Goal: Task Accomplishment & Management: Manage account settings

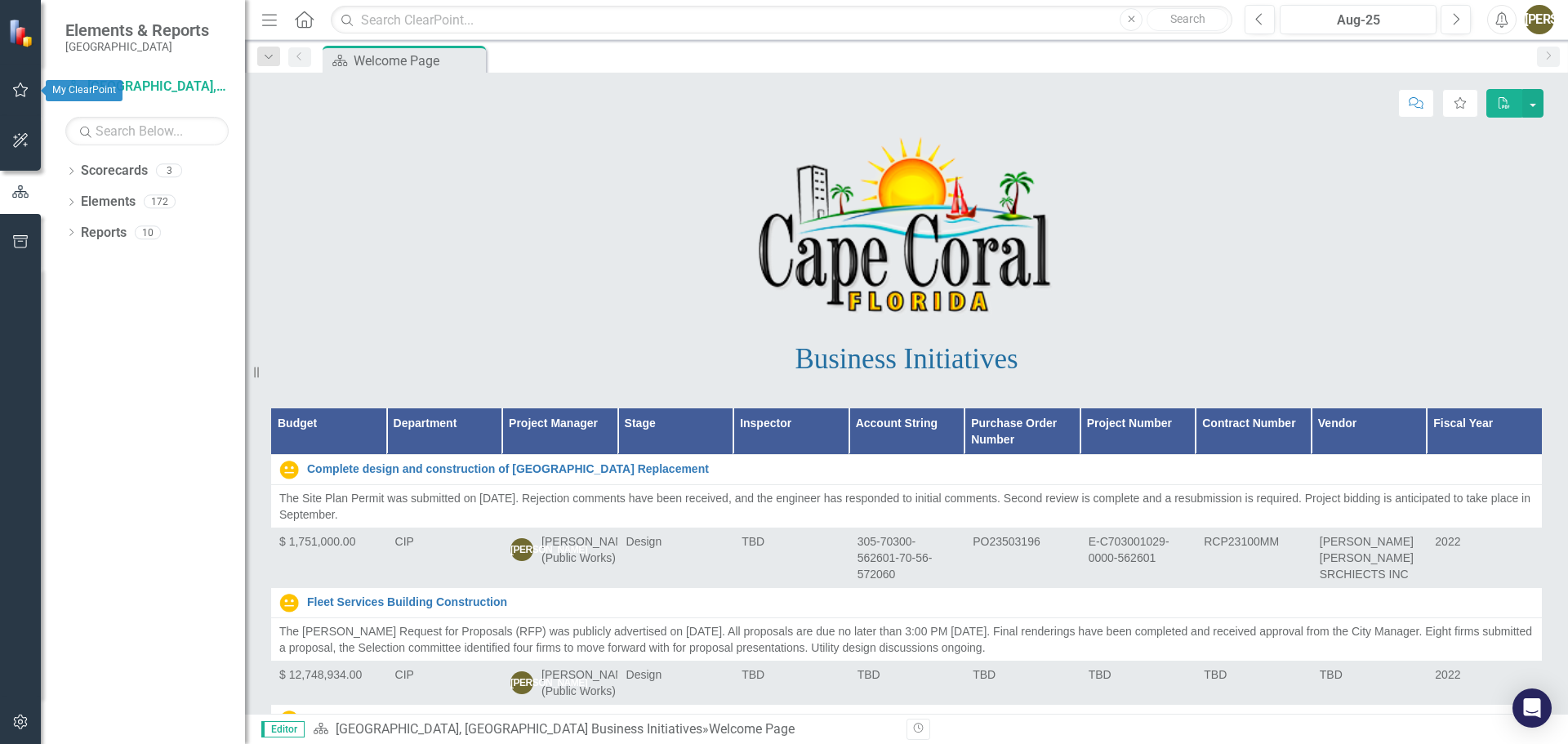
click at [23, 88] on icon "button" at bounding box center [21, 89] width 16 height 15
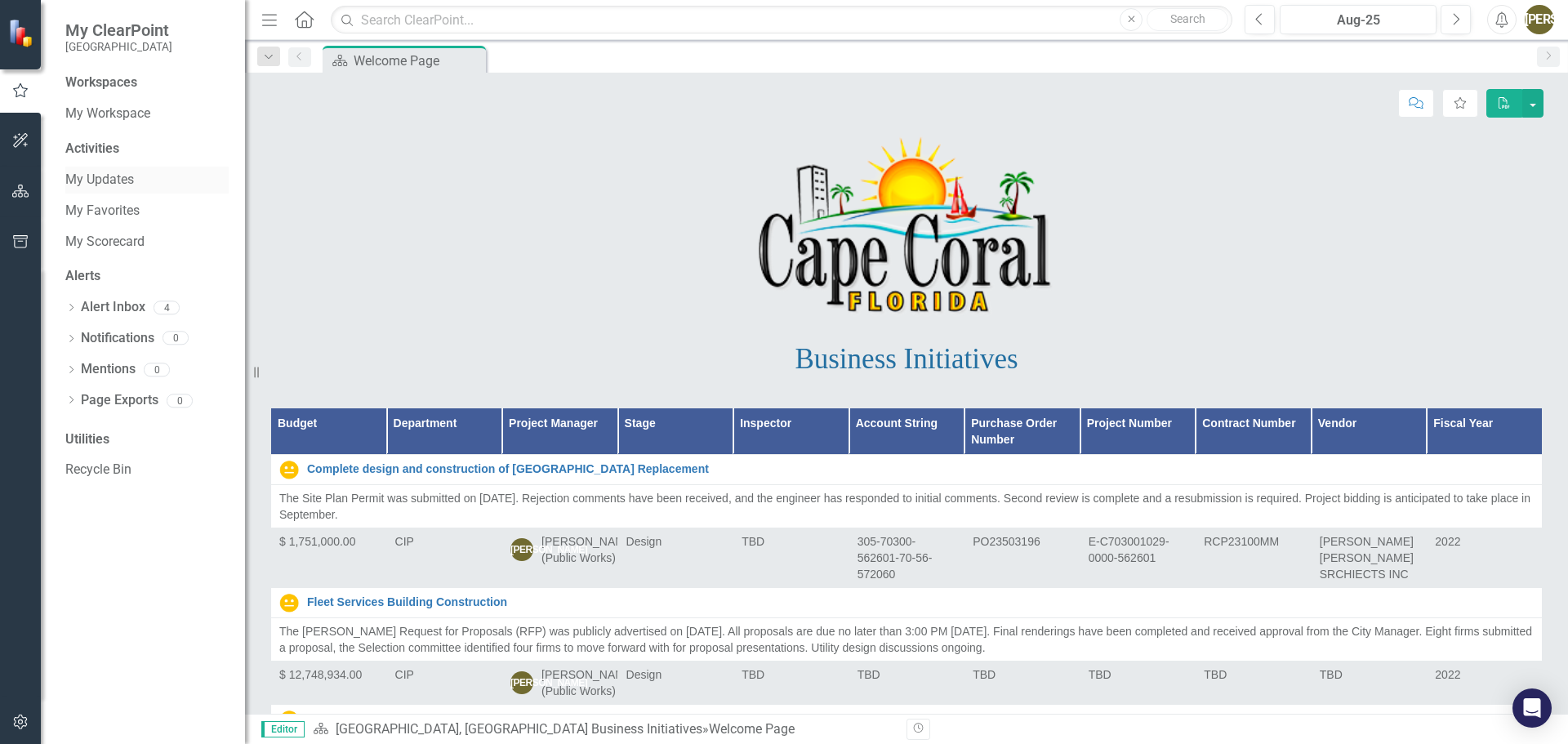
click at [103, 181] on link "My Updates" at bounding box center [147, 180] width 163 height 19
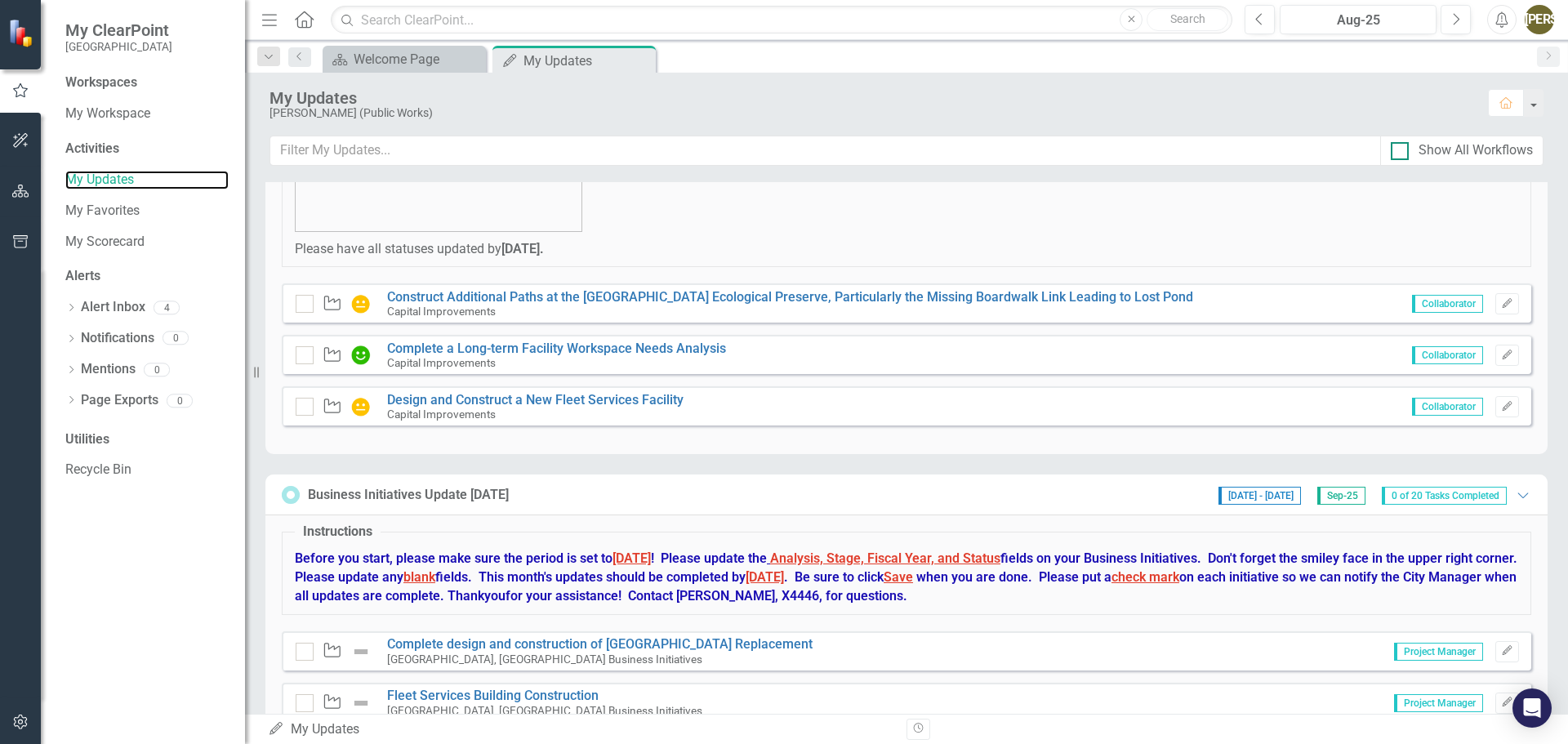
scroll to position [245, 0]
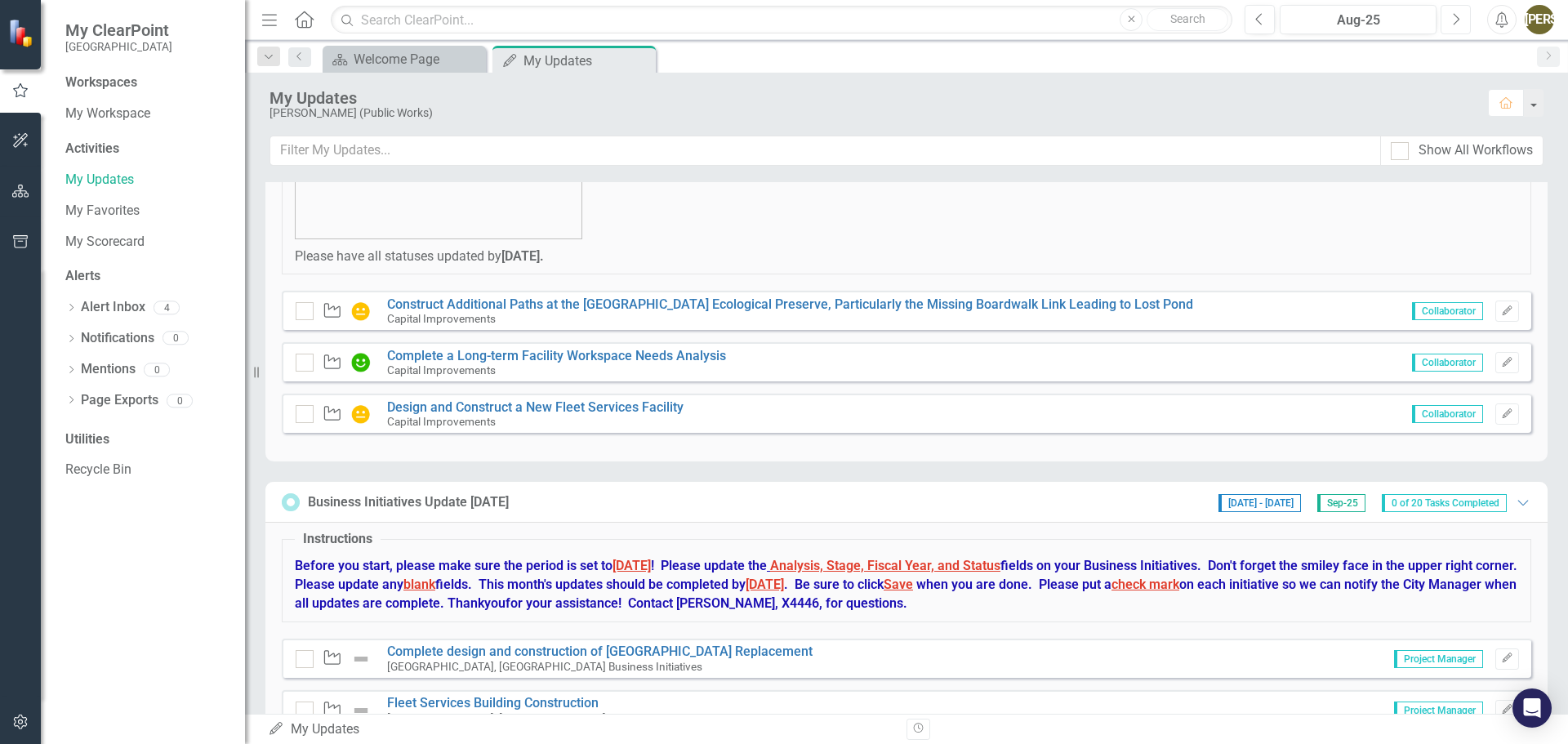
click at [1452, 23] on icon "Next" at bounding box center [1456, 19] width 9 height 15
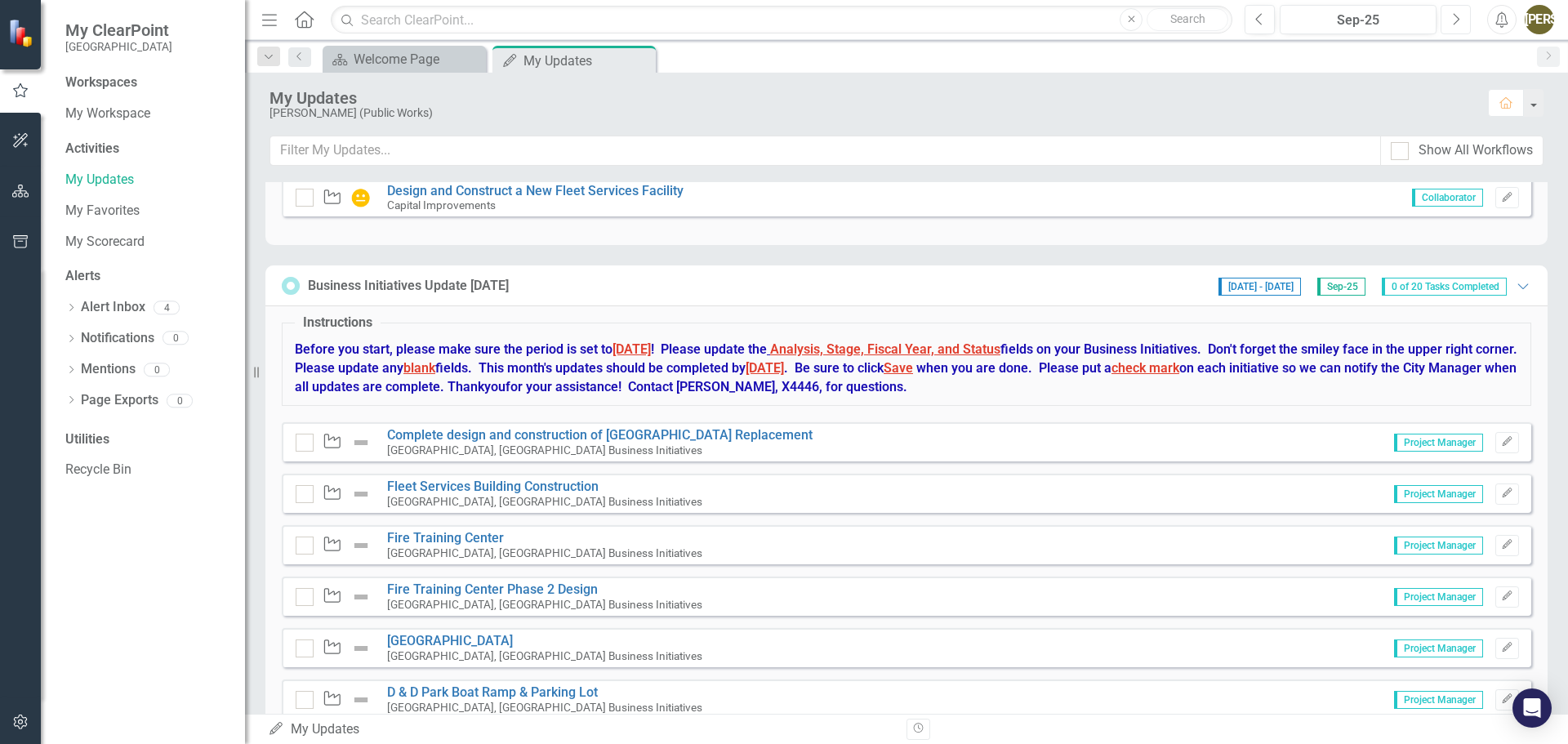
scroll to position [490, 0]
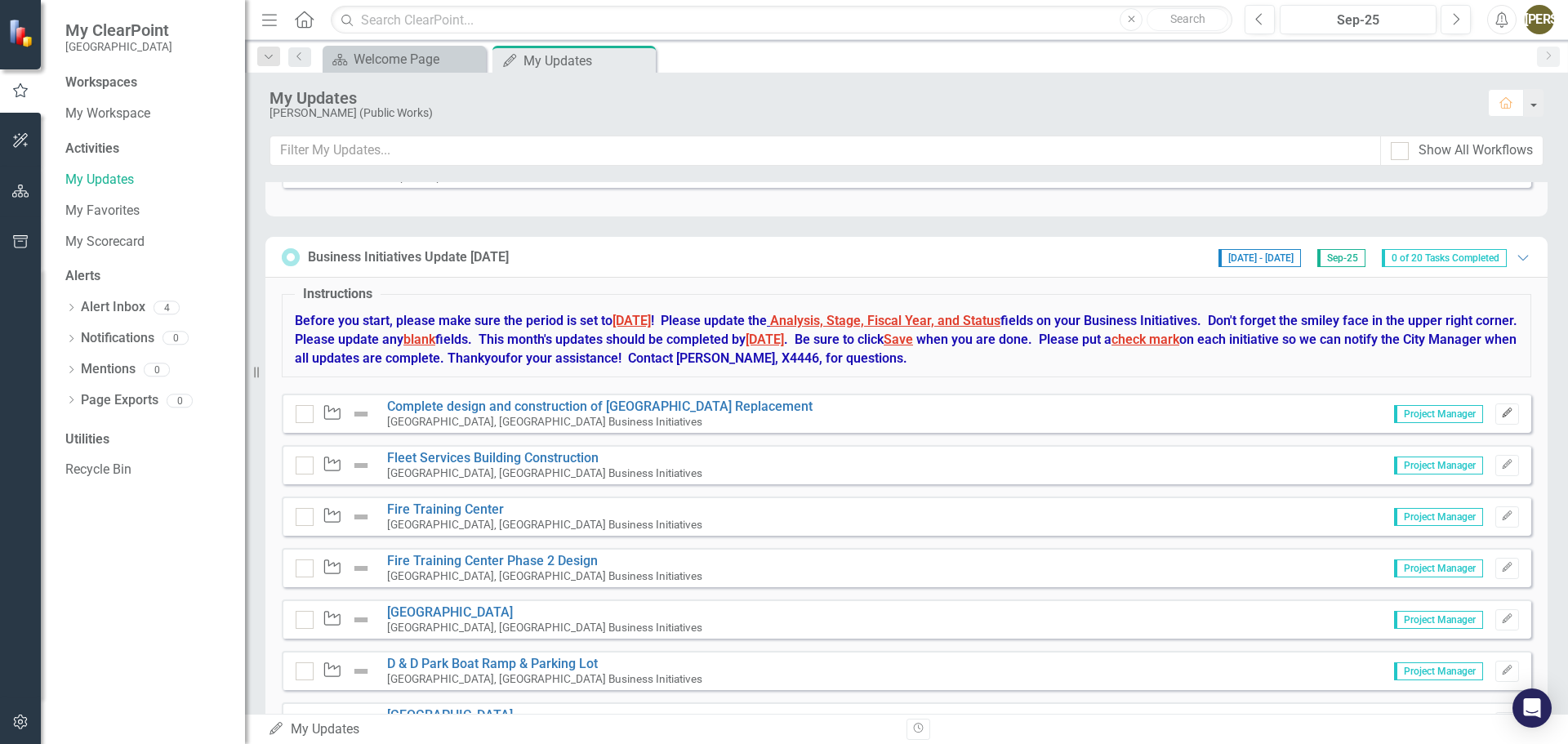
click at [1502, 410] on icon "button" at bounding box center [1506, 412] width 10 height 10
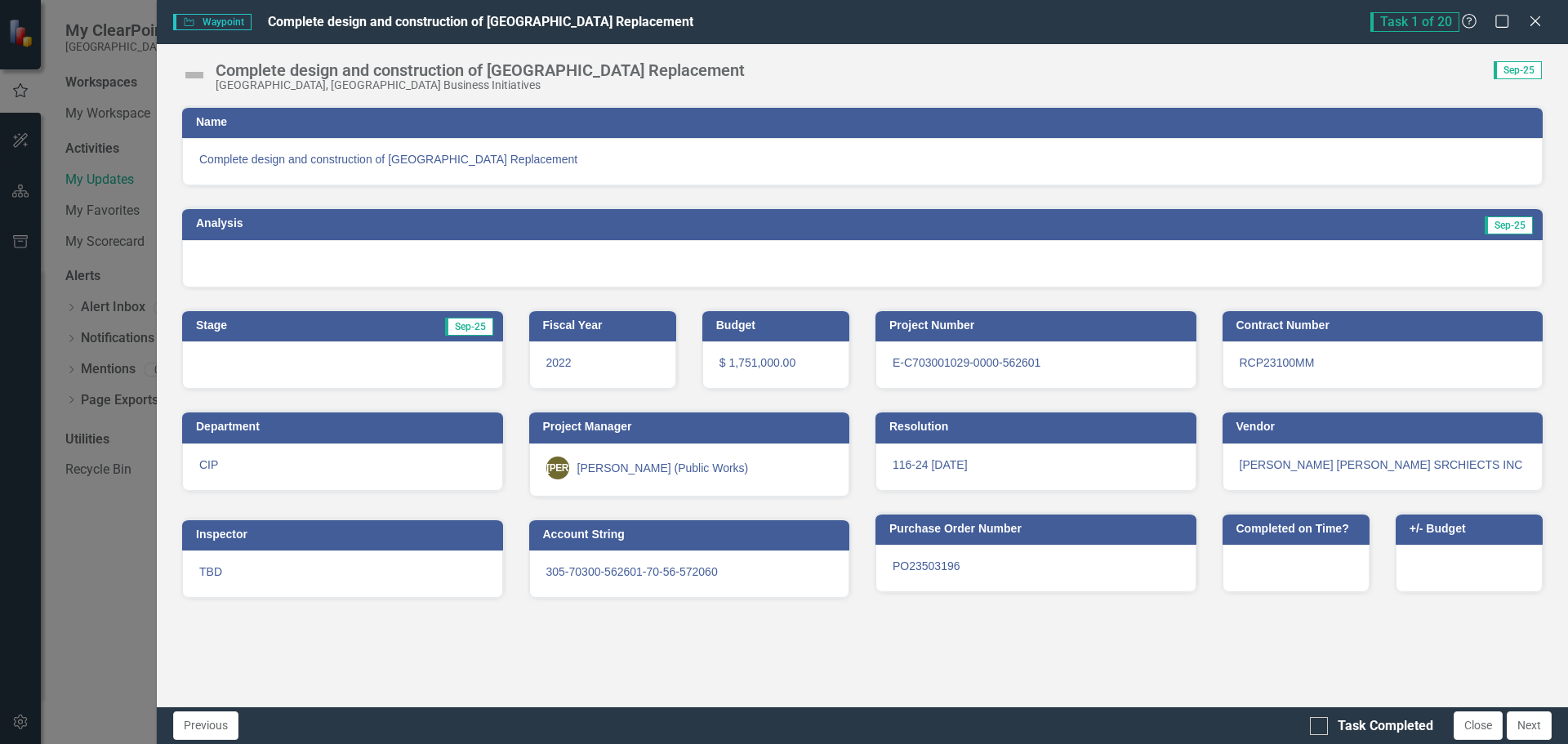
click at [261, 116] on h3 "Name" at bounding box center [865, 122] width 1339 height 12
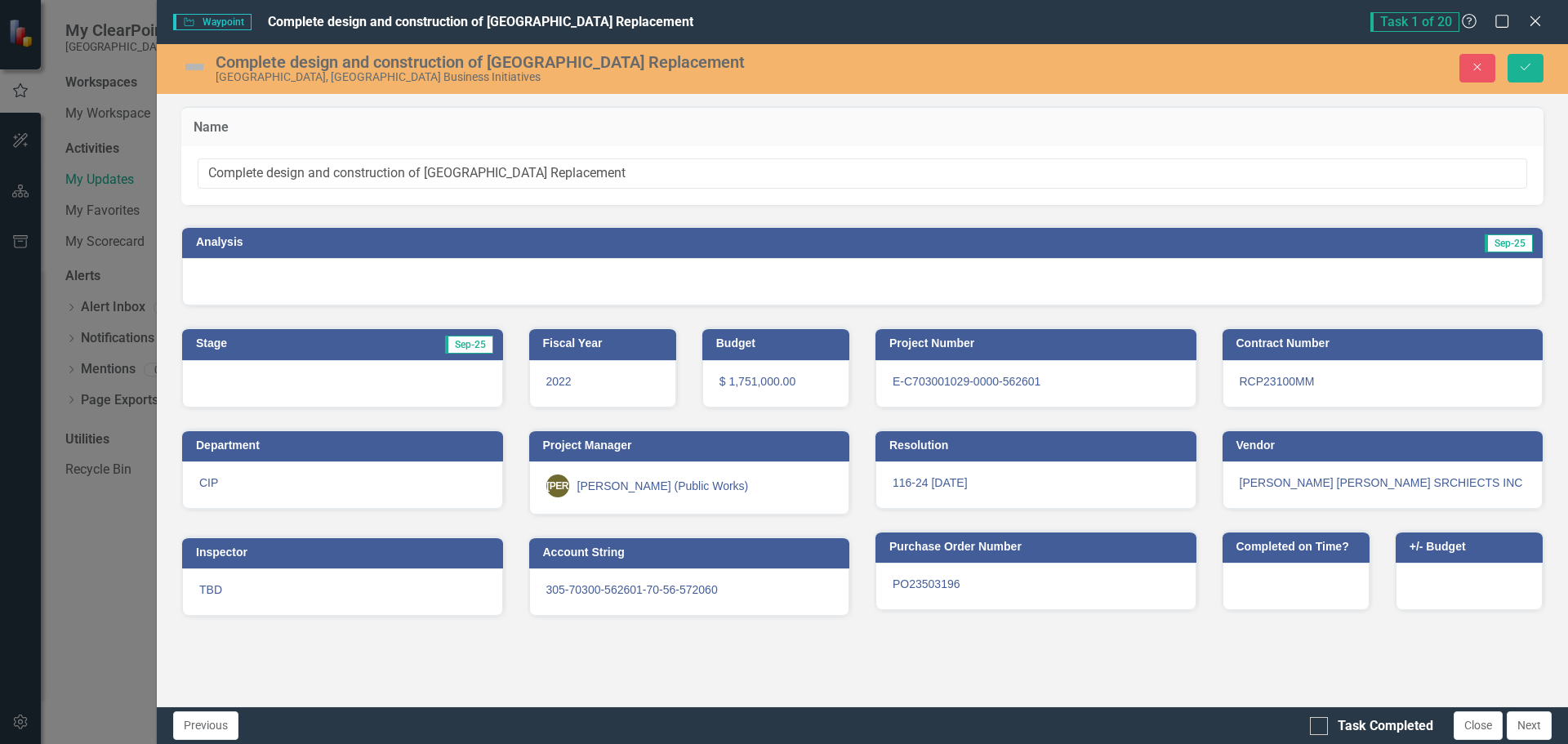
click at [187, 66] on img at bounding box center [195, 67] width 26 height 26
click at [379, 239] on h3 "Analysis" at bounding box center [521, 242] width 650 height 12
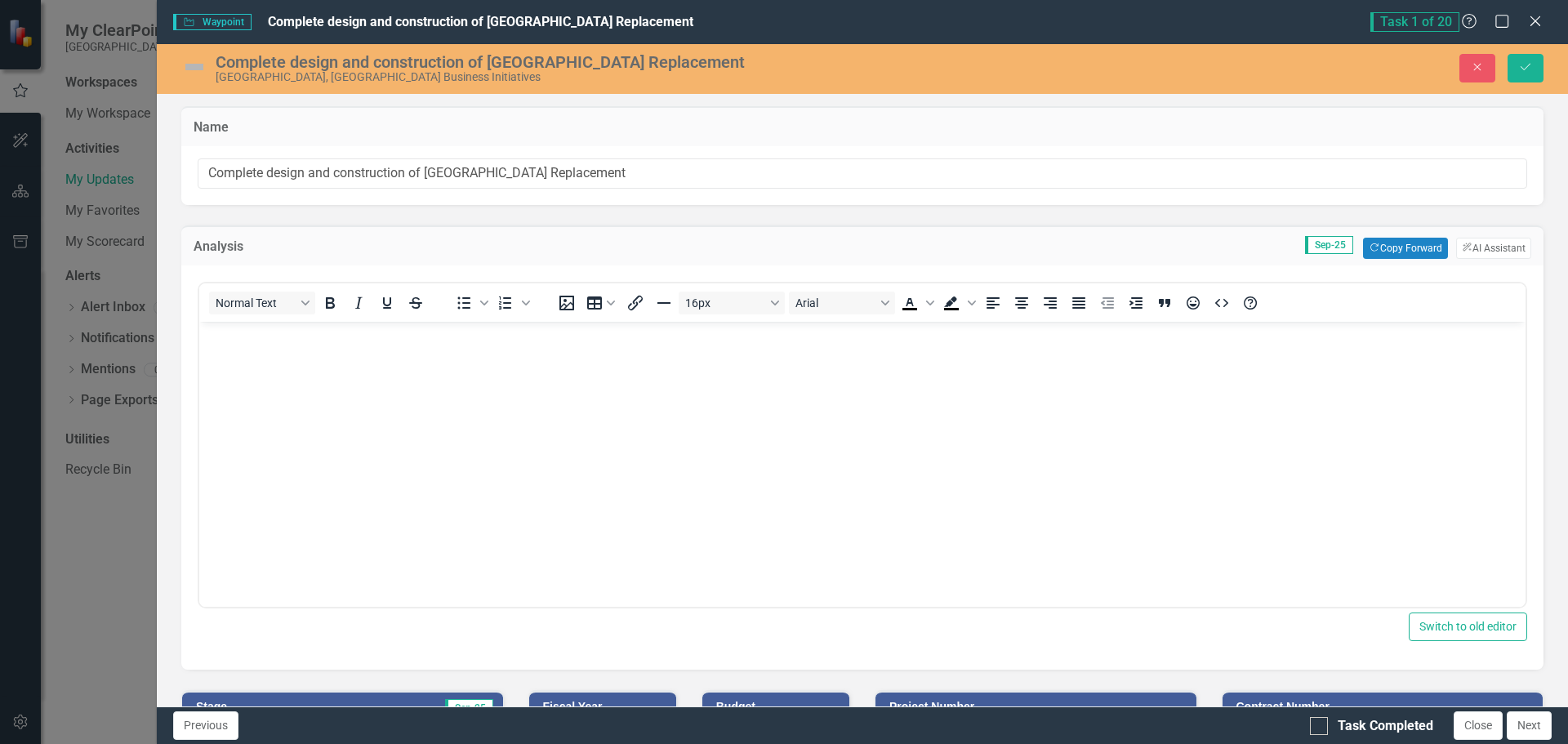
scroll to position [0, 0]
click at [1384, 248] on button "Copy Forward Copy Forward" at bounding box center [1405, 248] width 84 height 21
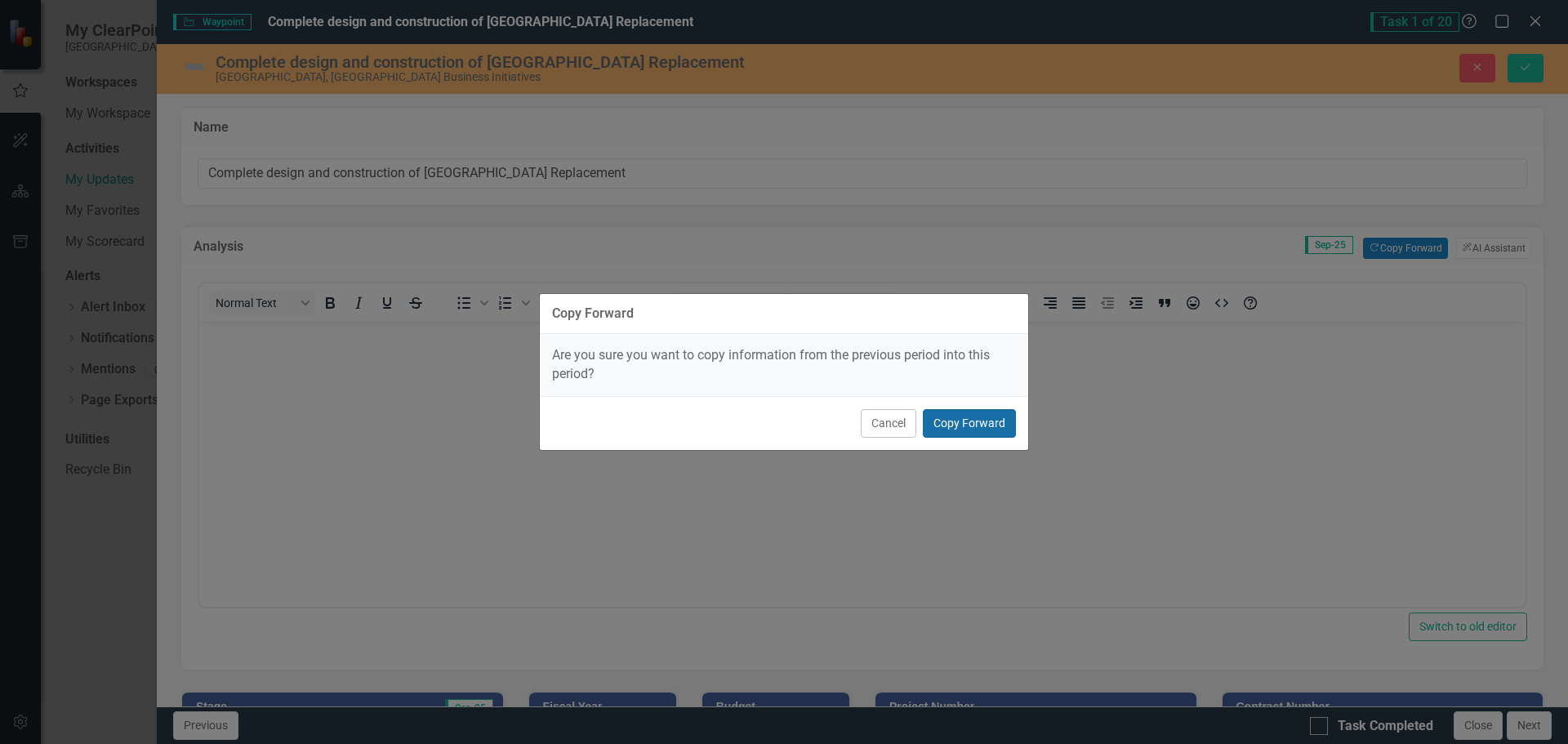
click at [990, 419] on button "Copy Forward" at bounding box center [969, 423] width 93 height 29
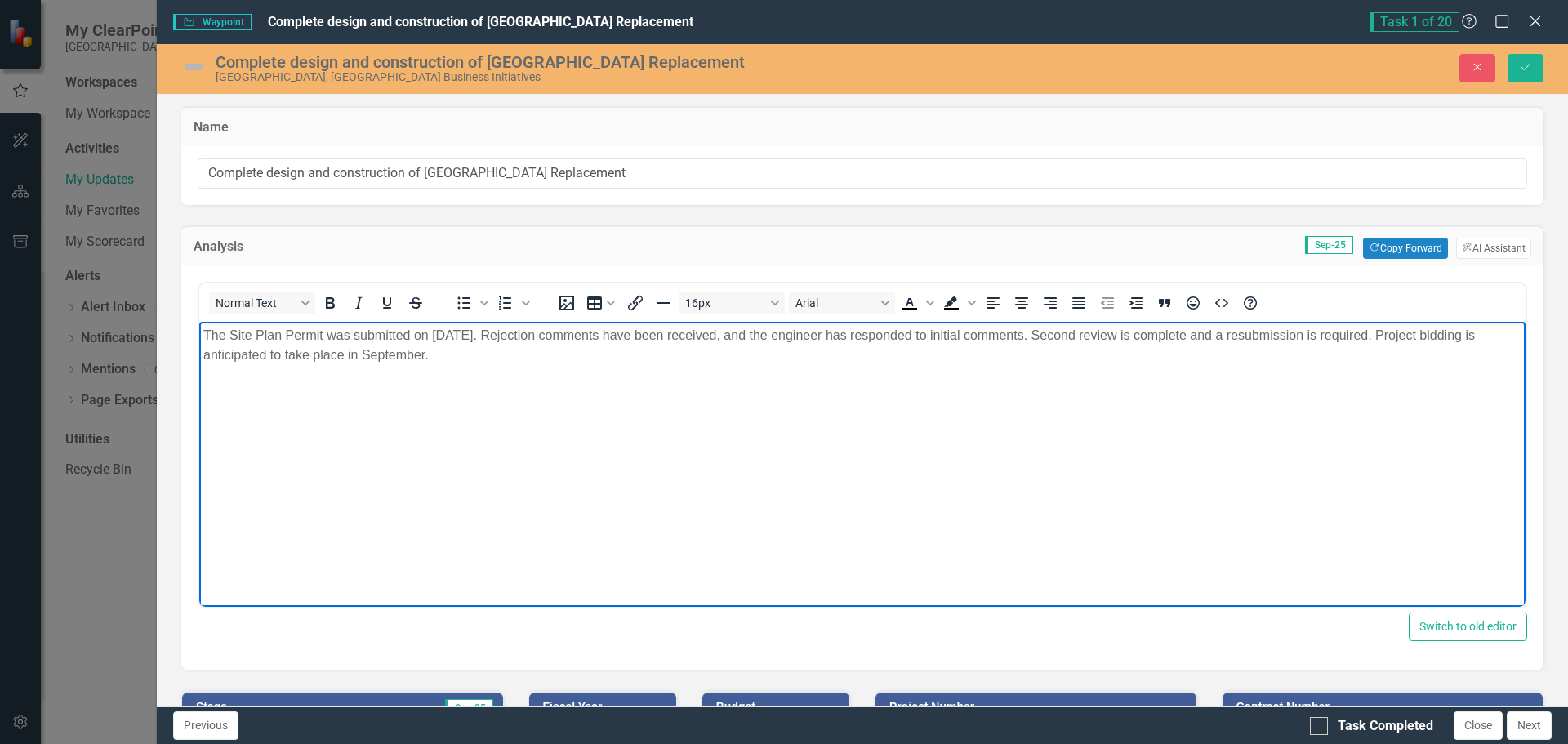
drag, startPoint x: 445, startPoint y: 370, endPoint x: 368, endPoint y: 636, distance: 276.9
click at [199, 320] on html "The Site Plan Permit was submitted on [DATE]. Rejection comments have been rece…" at bounding box center [862, 443] width 1327 height 245
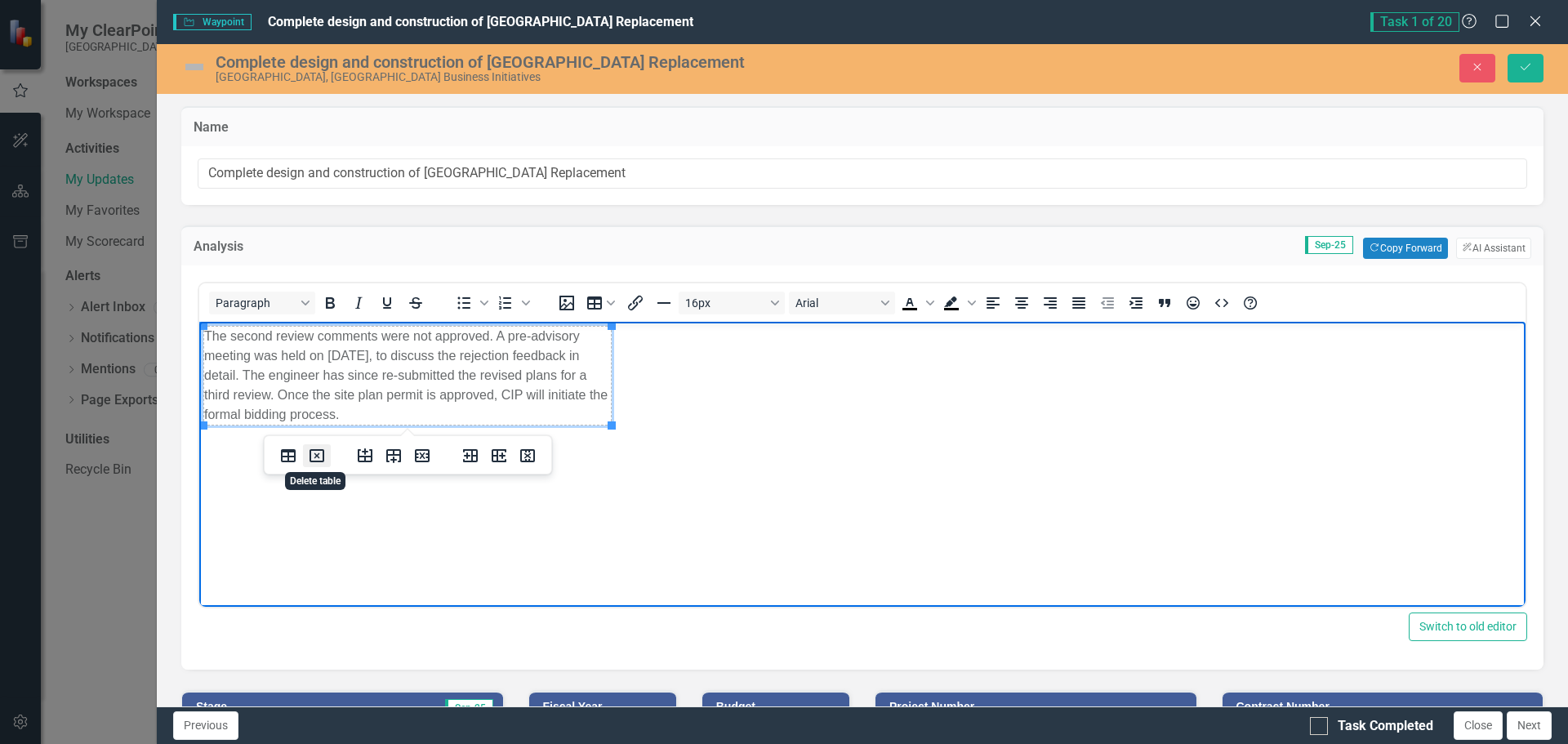
click at [318, 454] on icon "Delete table" at bounding box center [316, 456] width 6 height 6
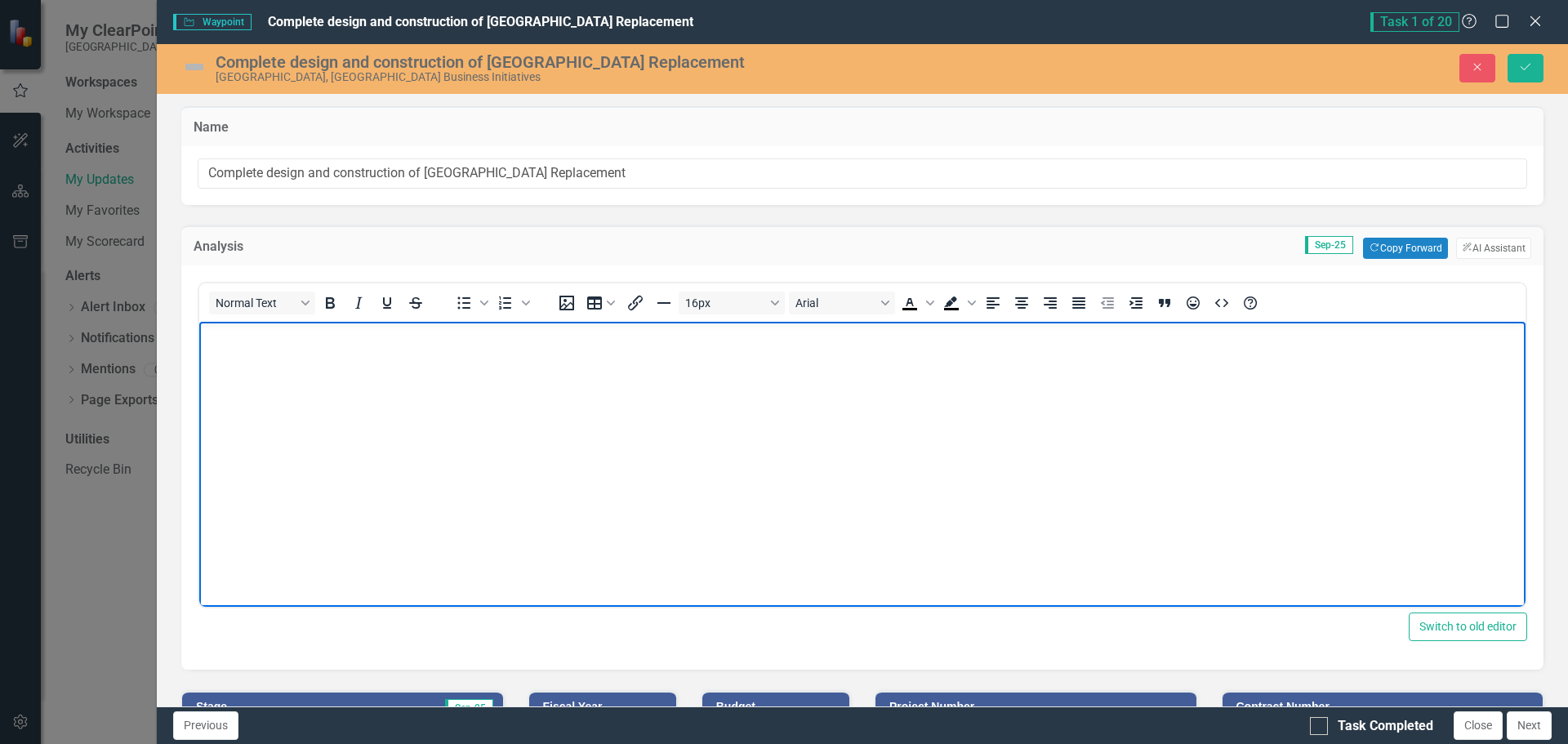
click at [352, 450] on body "Rich Text Area. Press ALT-0 for help." at bounding box center [862, 443] width 1327 height 245
click at [248, 342] on p "Rich Text Area. Press ALT-0 for help." at bounding box center [862, 334] width 1318 height 20
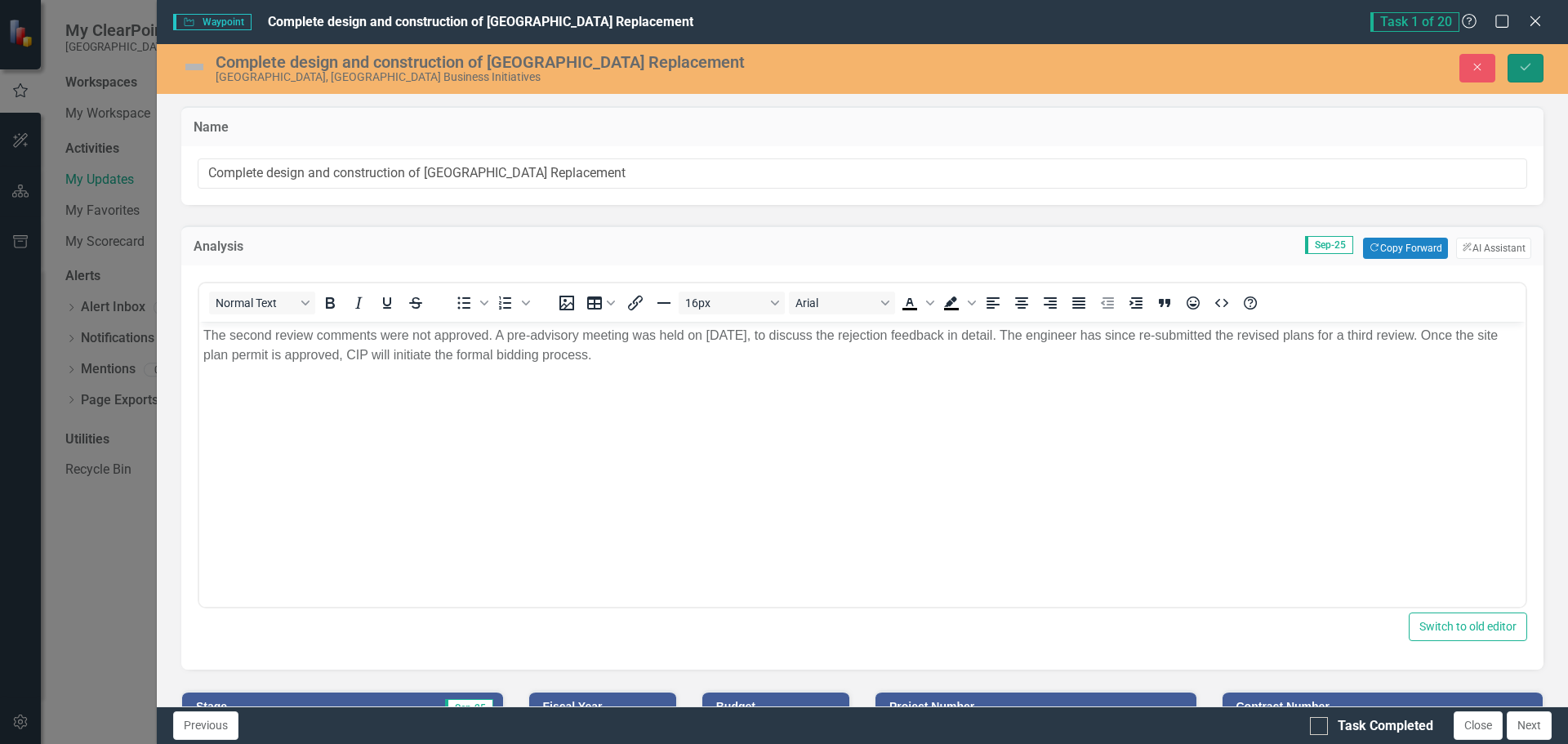
click at [1522, 69] on icon "Save" at bounding box center [1525, 67] width 15 height 11
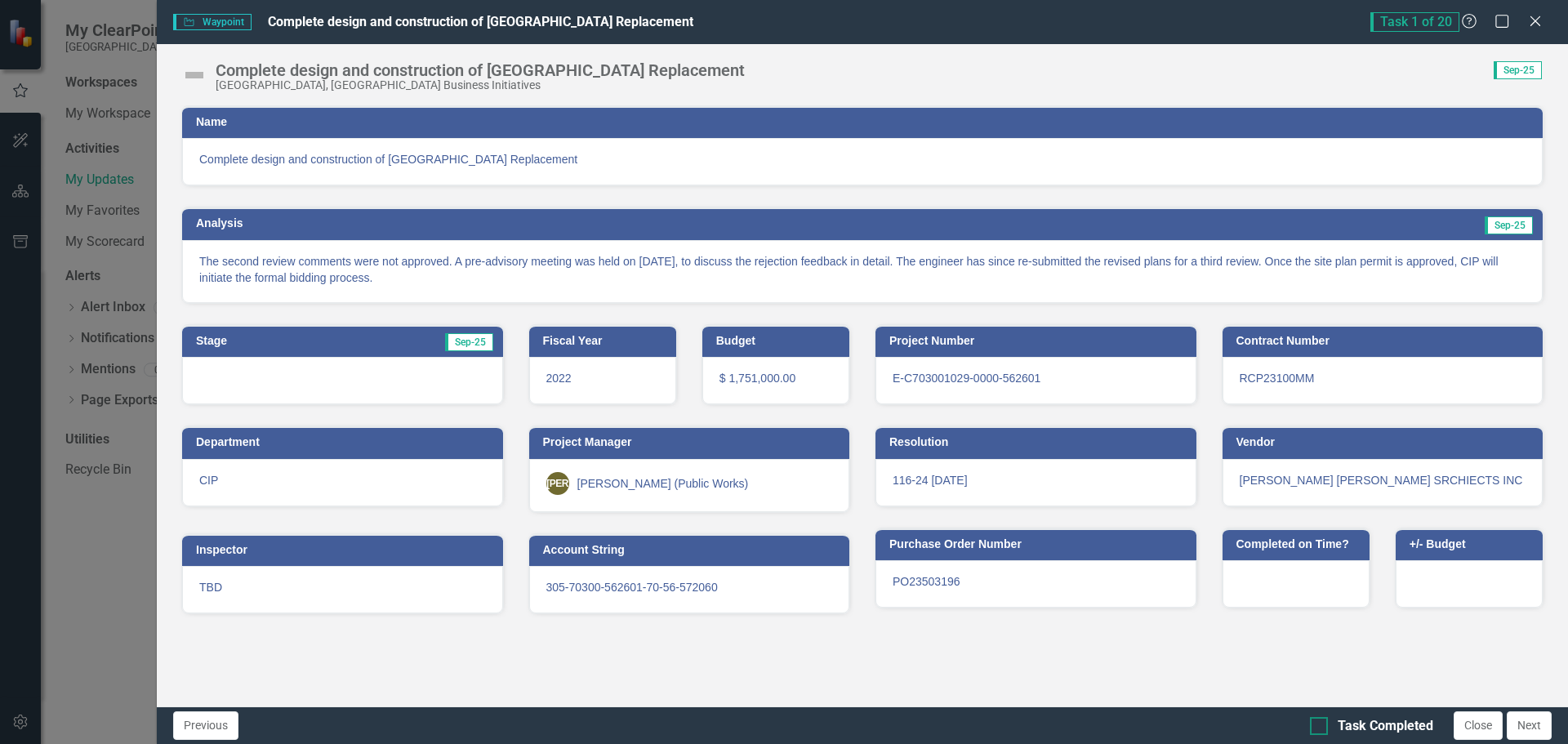
click at [1318, 727] on input "Task Completed" at bounding box center [1315, 721] width 10 height 10
checkbox input "true"
click at [1538, 719] on button "Next" at bounding box center [1530, 725] width 45 height 29
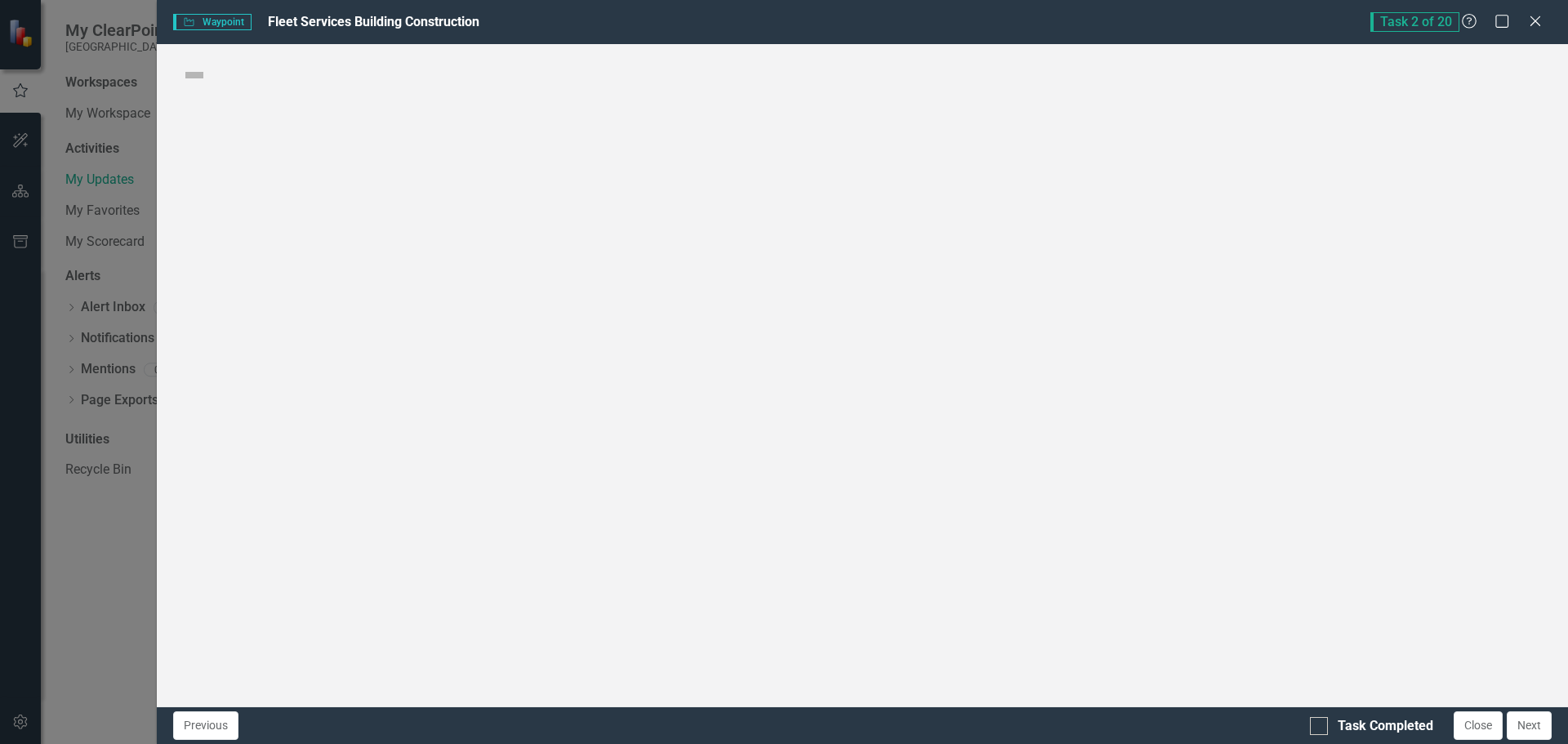
checkbox input "true"
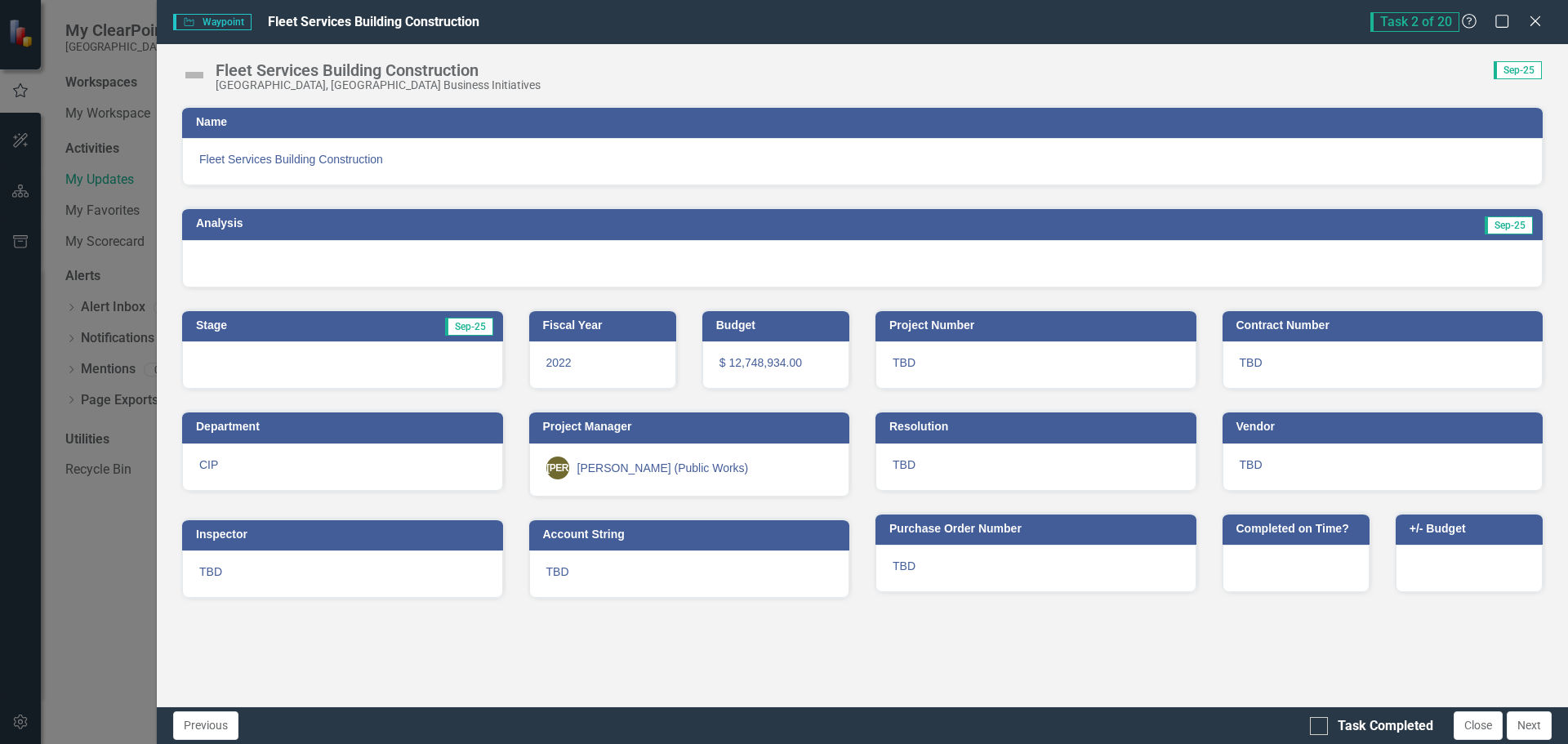
click at [200, 76] on img at bounding box center [195, 75] width 26 height 26
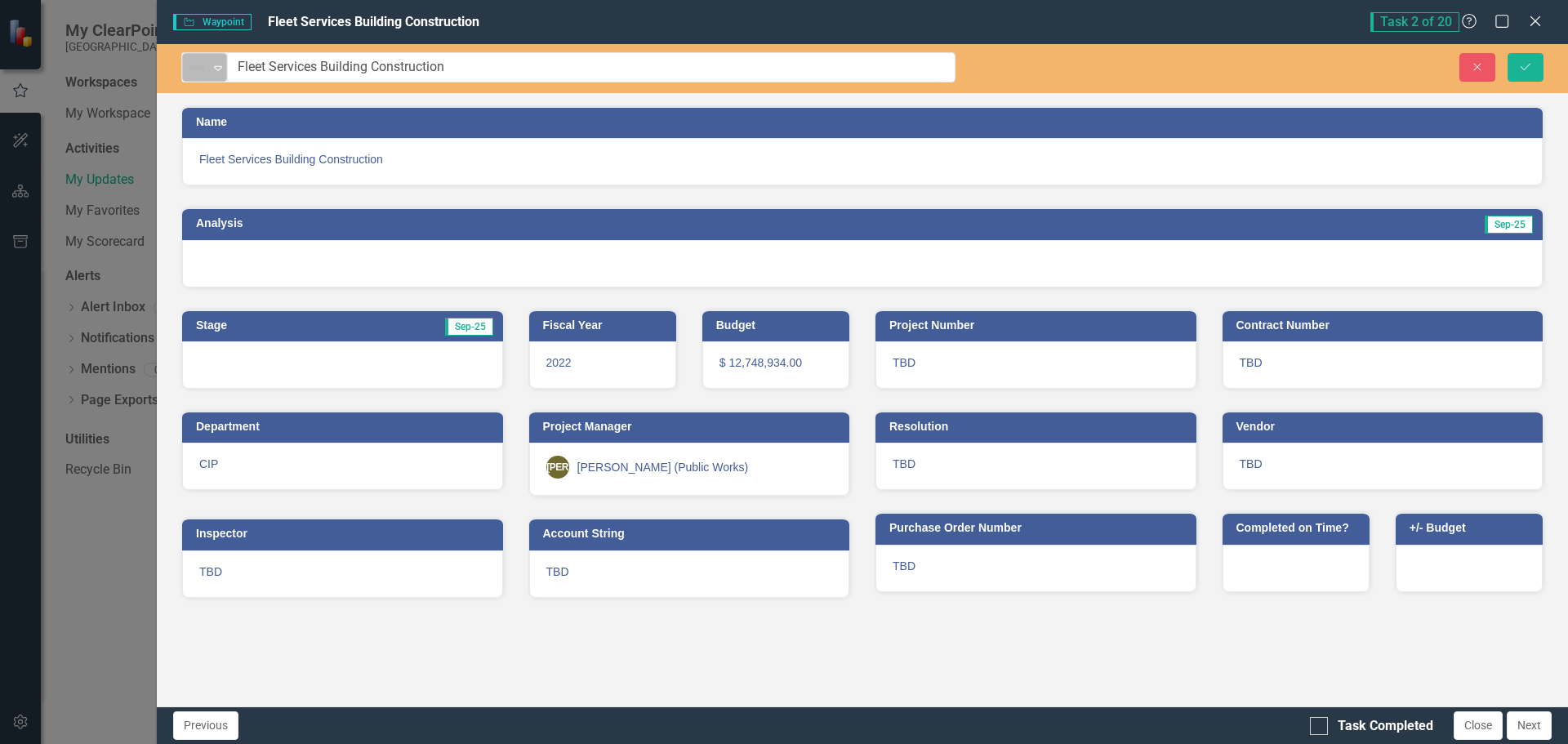
click at [221, 71] on icon "Expand" at bounding box center [218, 68] width 17 height 13
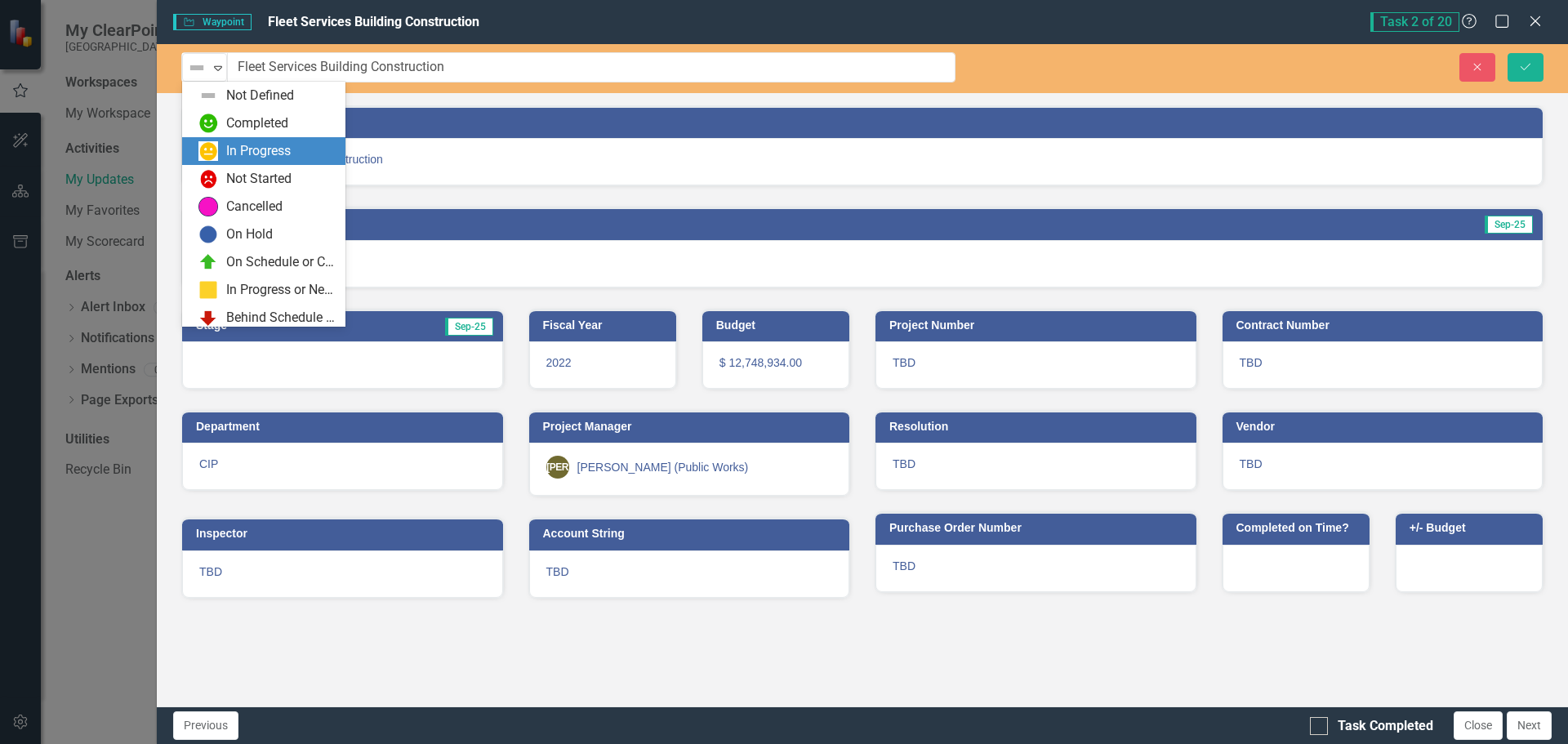
click at [241, 145] on div "In Progress" at bounding box center [258, 152] width 64 height 19
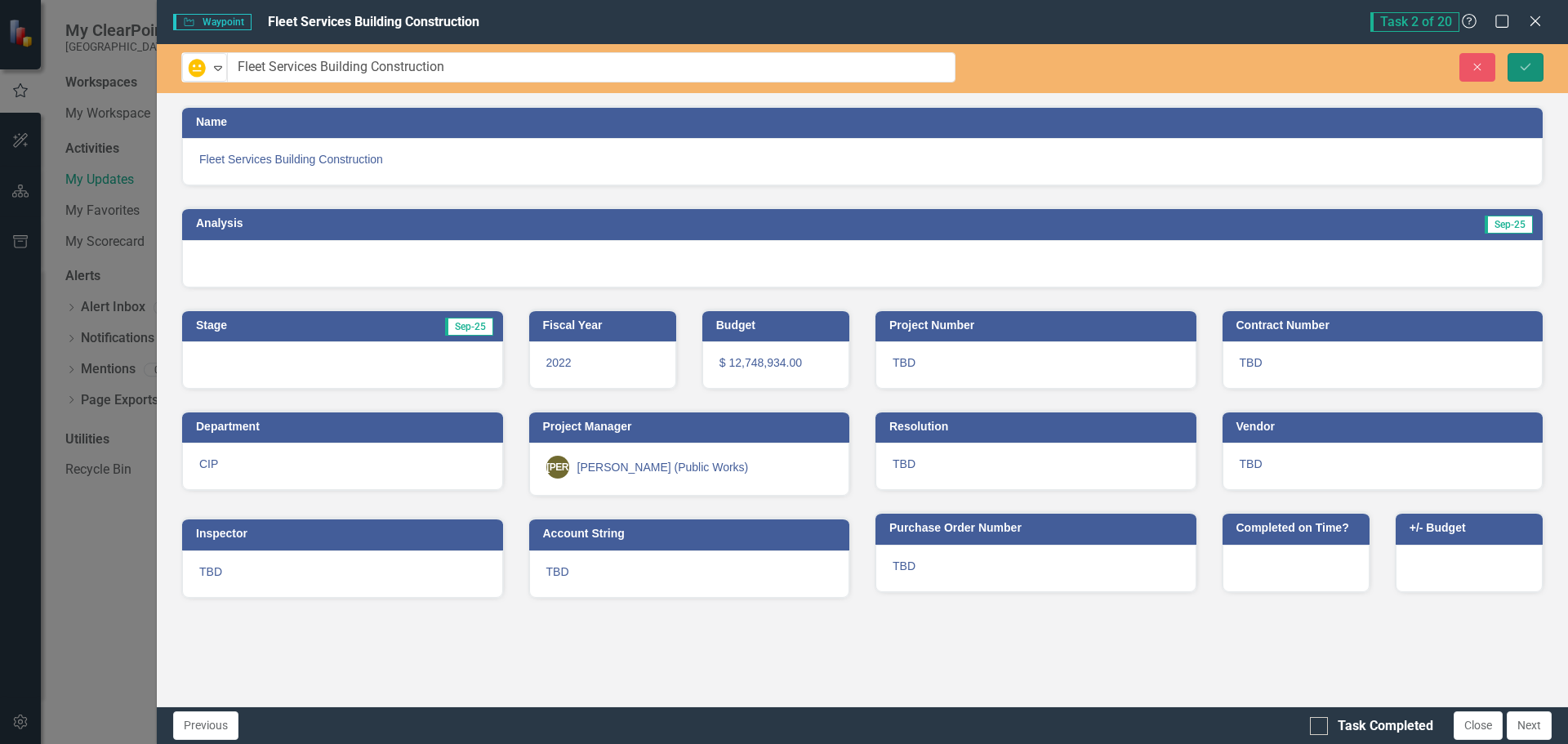
click at [1533, 73] on button "Save" at bounding box center [1525, 67] width 36 height 29
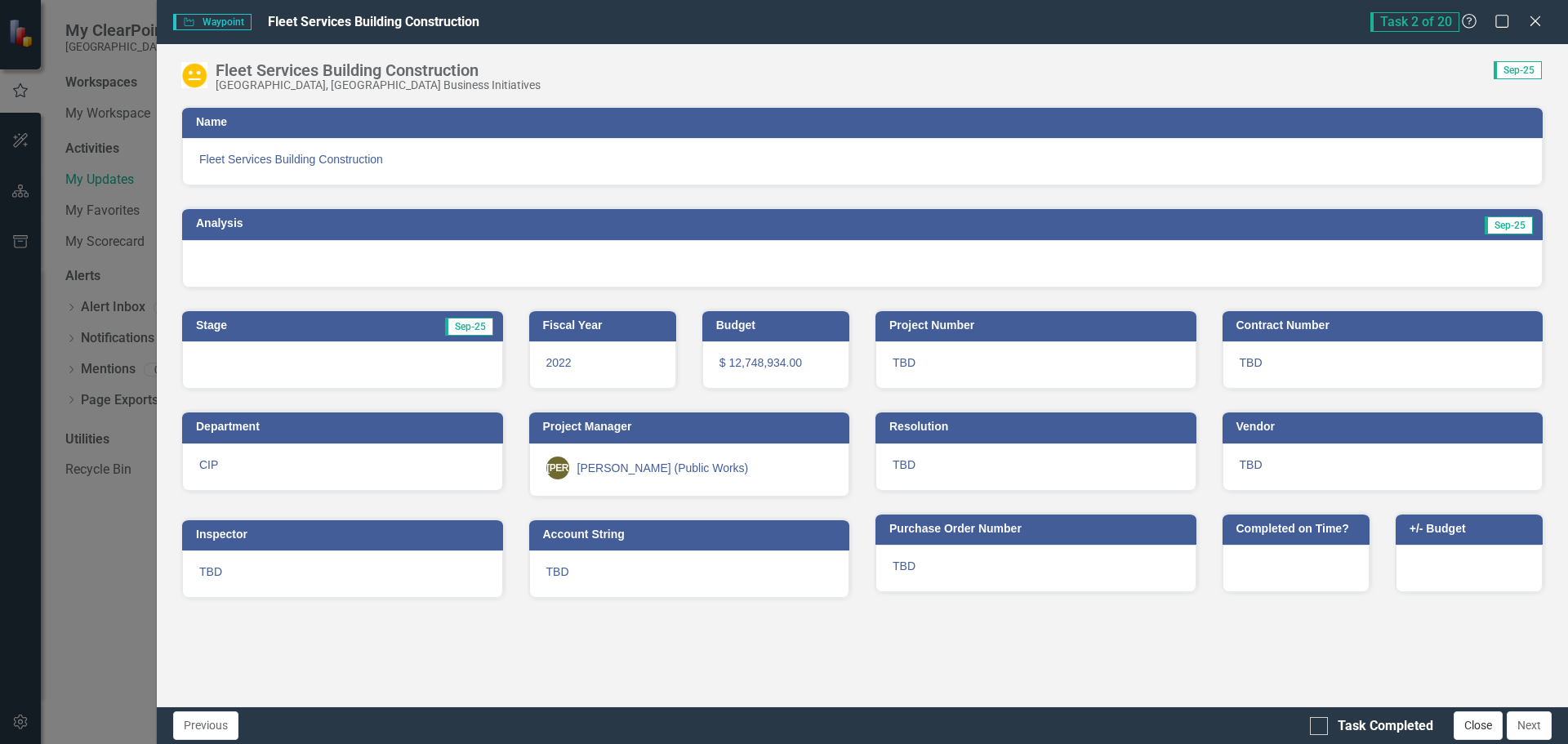
click at [1472, 728] on button "Close" at bounding box center [1479, 725] width 49 height 29
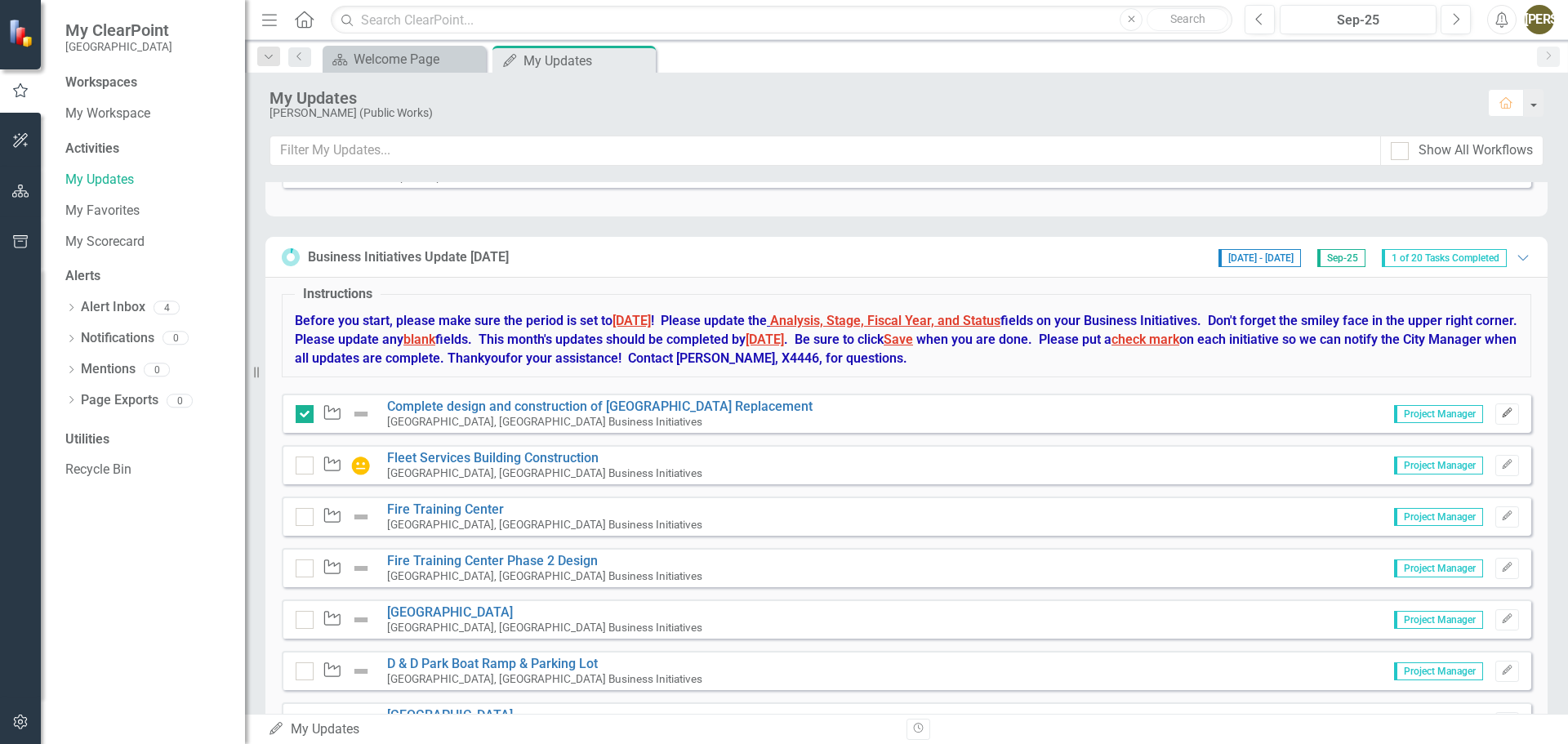
click at [1501, 417] on icon "Edit" at bounding box center [1507, 412] width 12 height 10
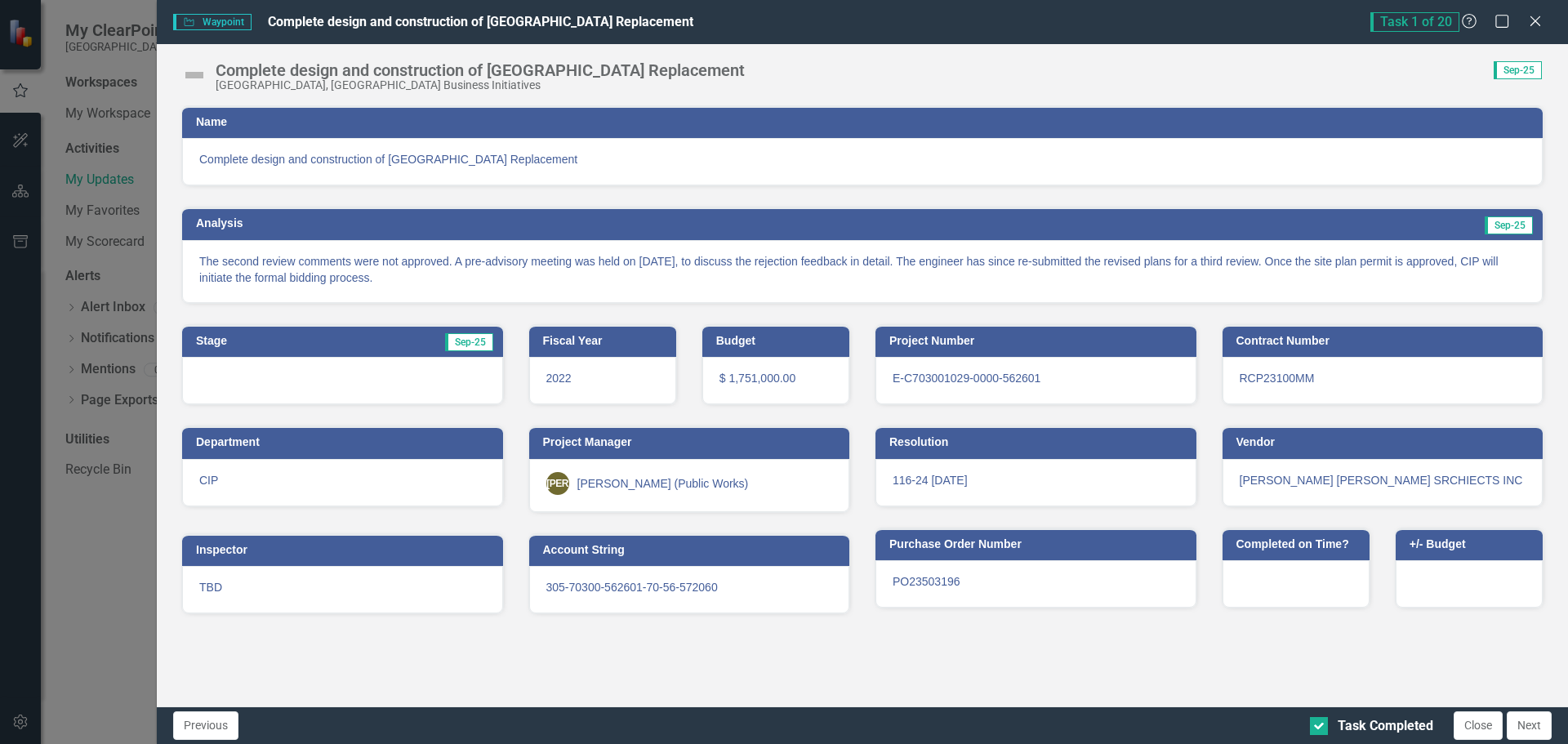
click at [192, 75] on img at bounding box center [195, 75] width 26 height 26
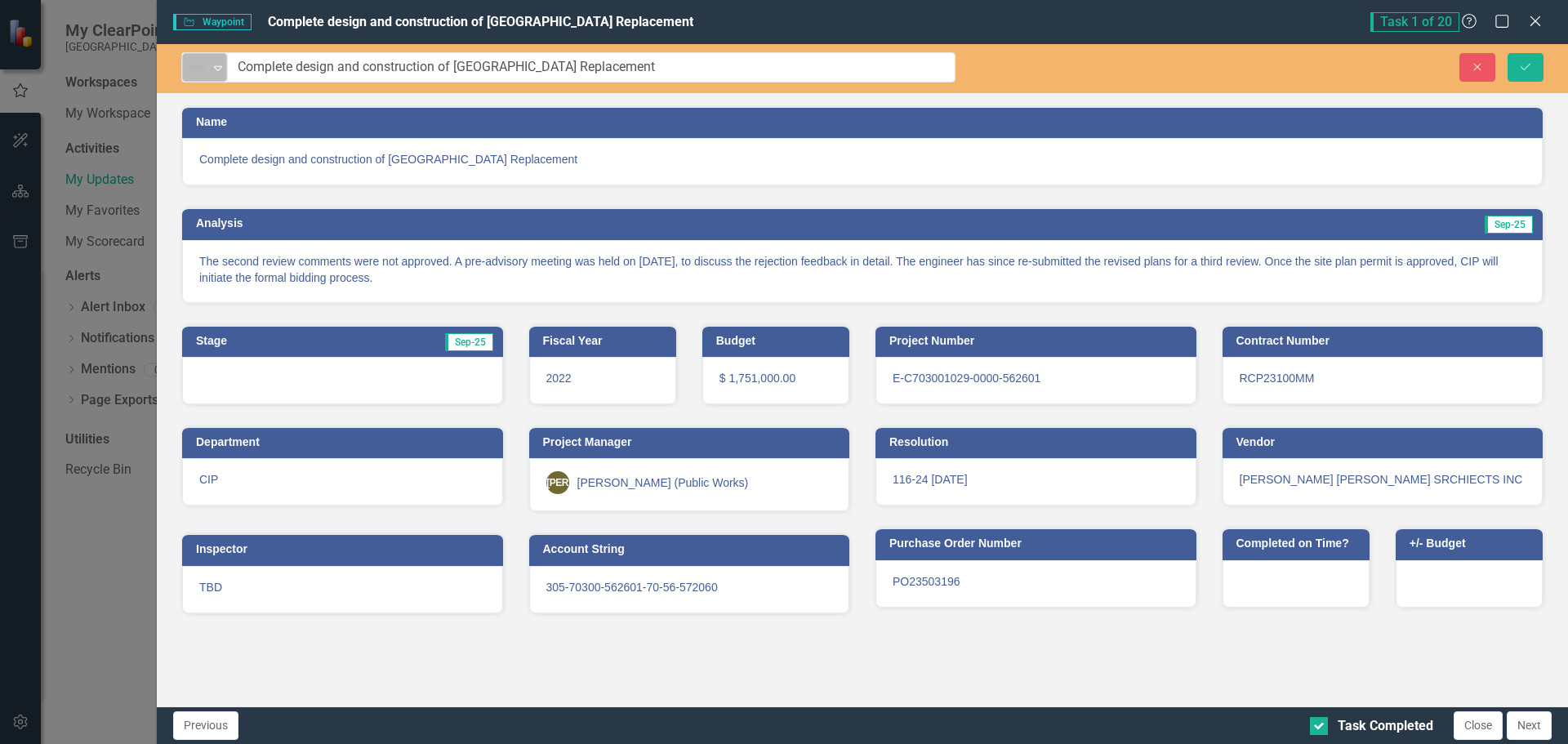
click at [199, 65] on img at bounding box center [196, 68] width 20 height 20
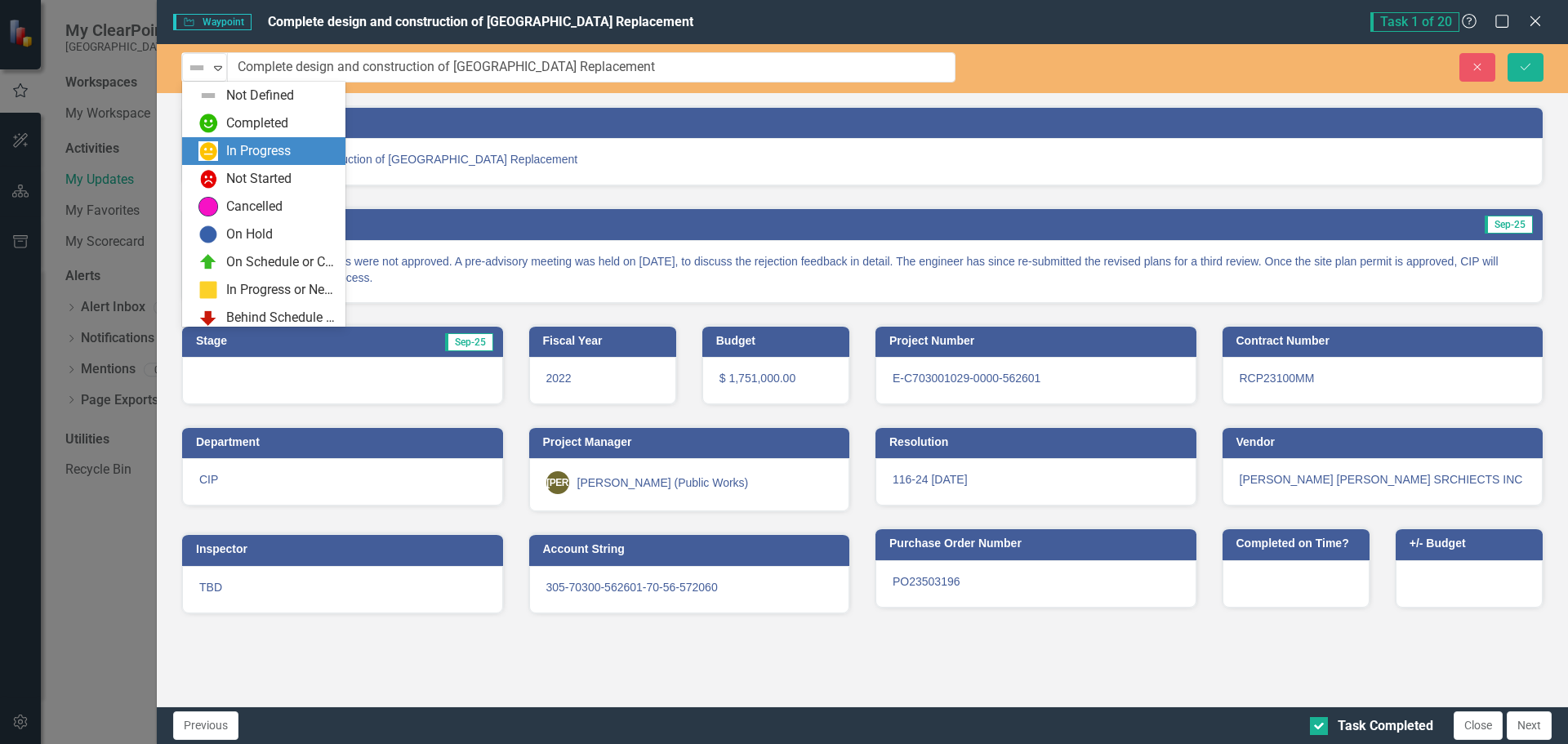
click at [221, 149] on div "In Progress" at bounding box center [267, 151] width 137 height 20
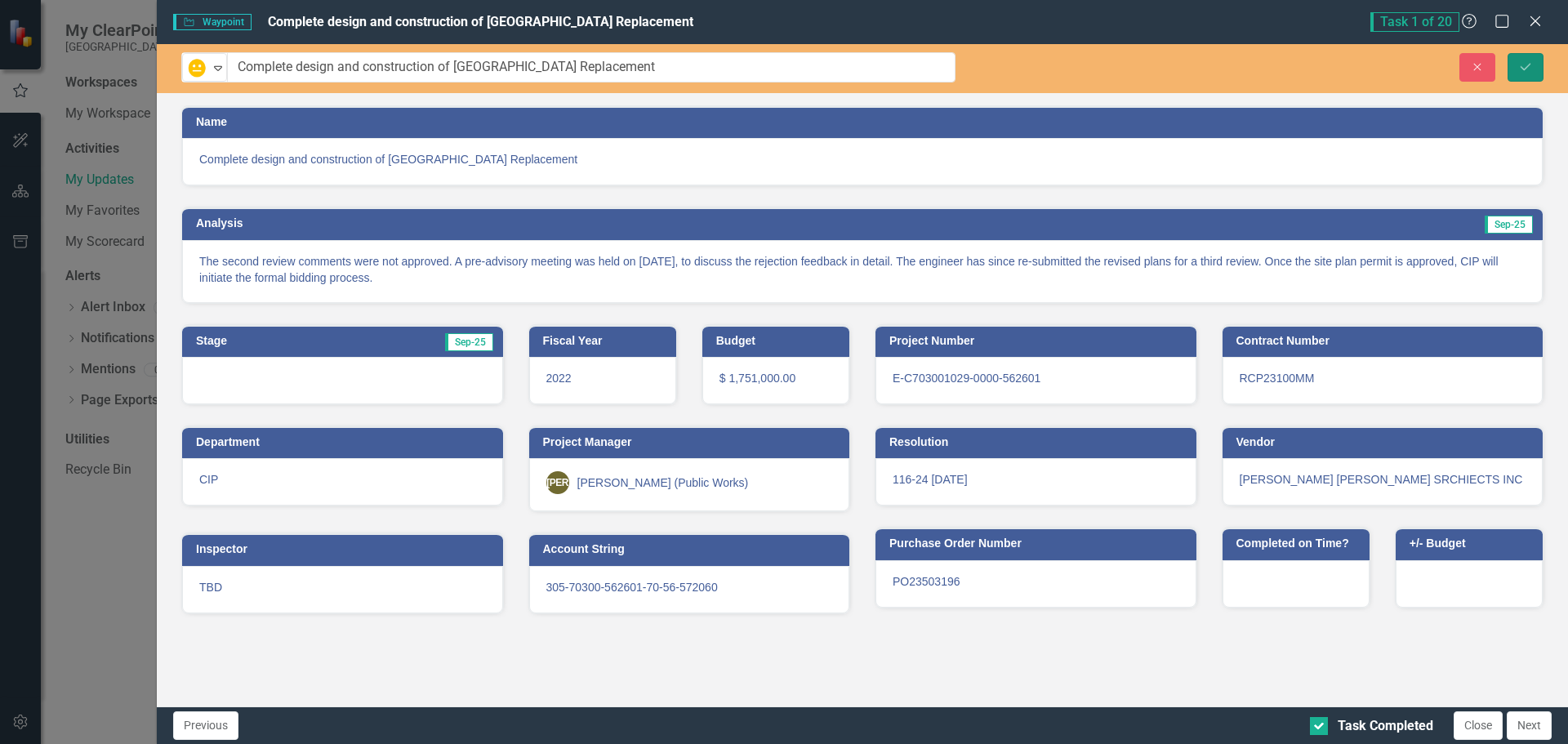
click at [1523, 69] on icon "Save" at bounding box center [1525, 67] width 15 height 11
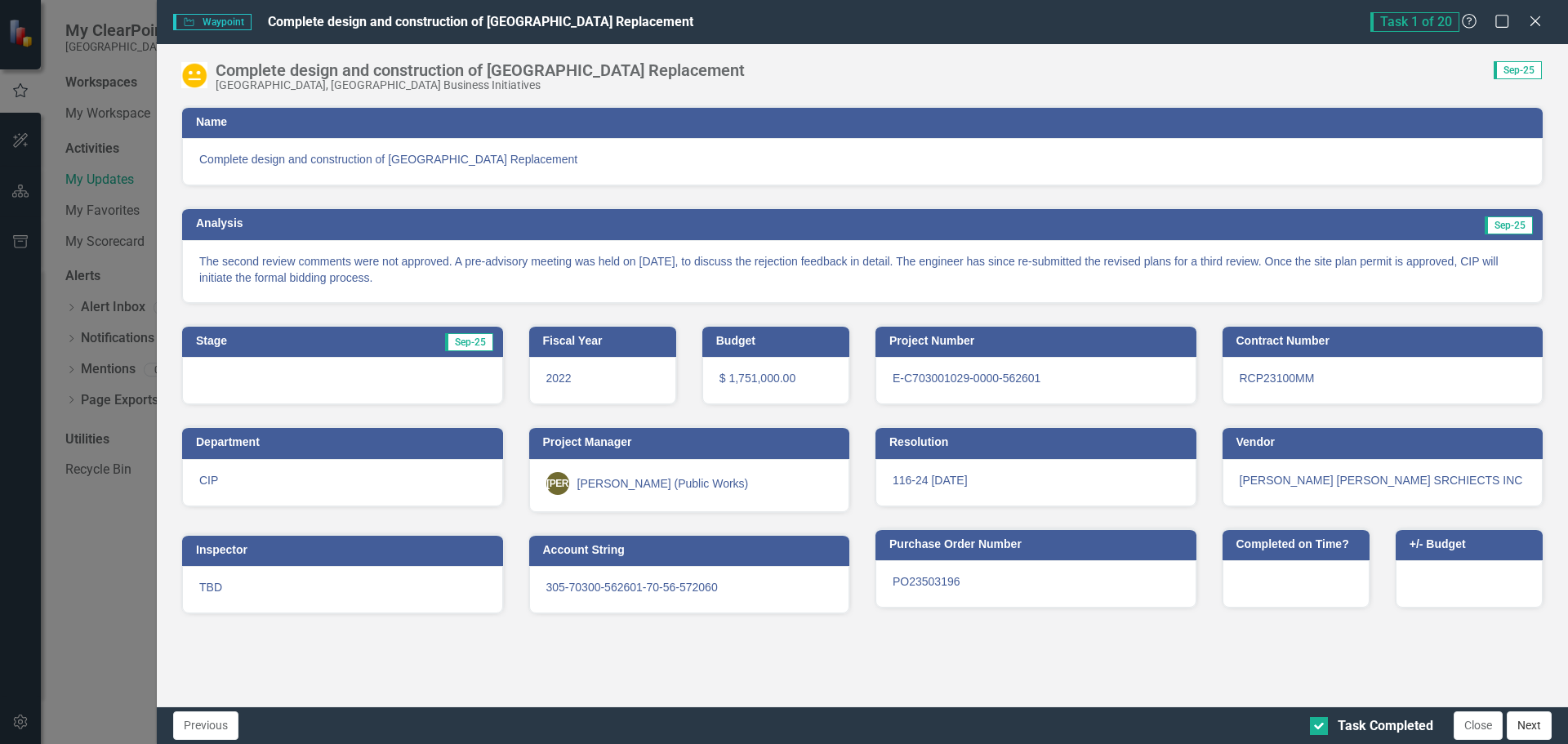
click at [1532, 721] on button "Next" at bounding box center [1530, 725] width 45 height 29
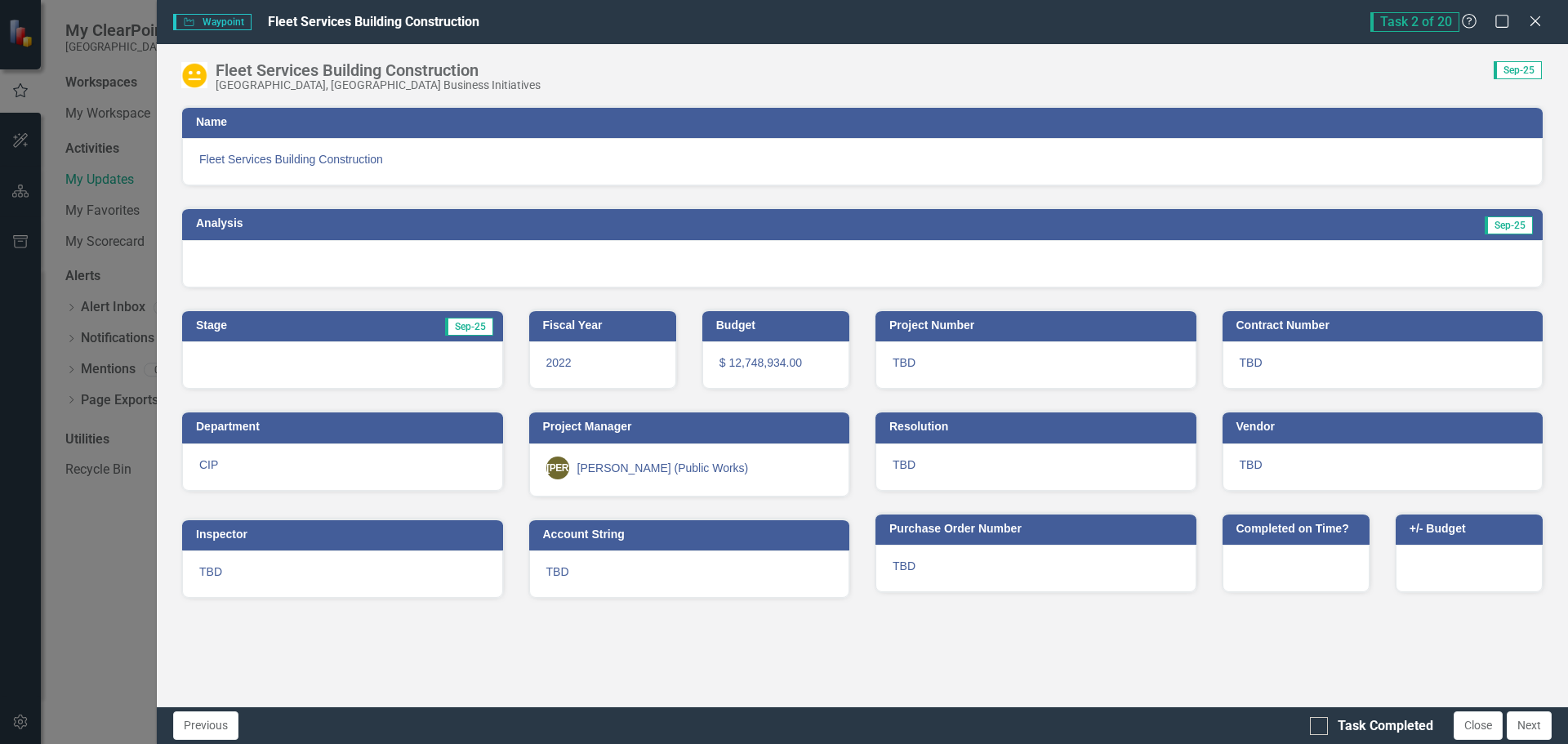
click at [255, 221] on h3 "Analysis" at bounding box center [521, 223] width 650 height 12
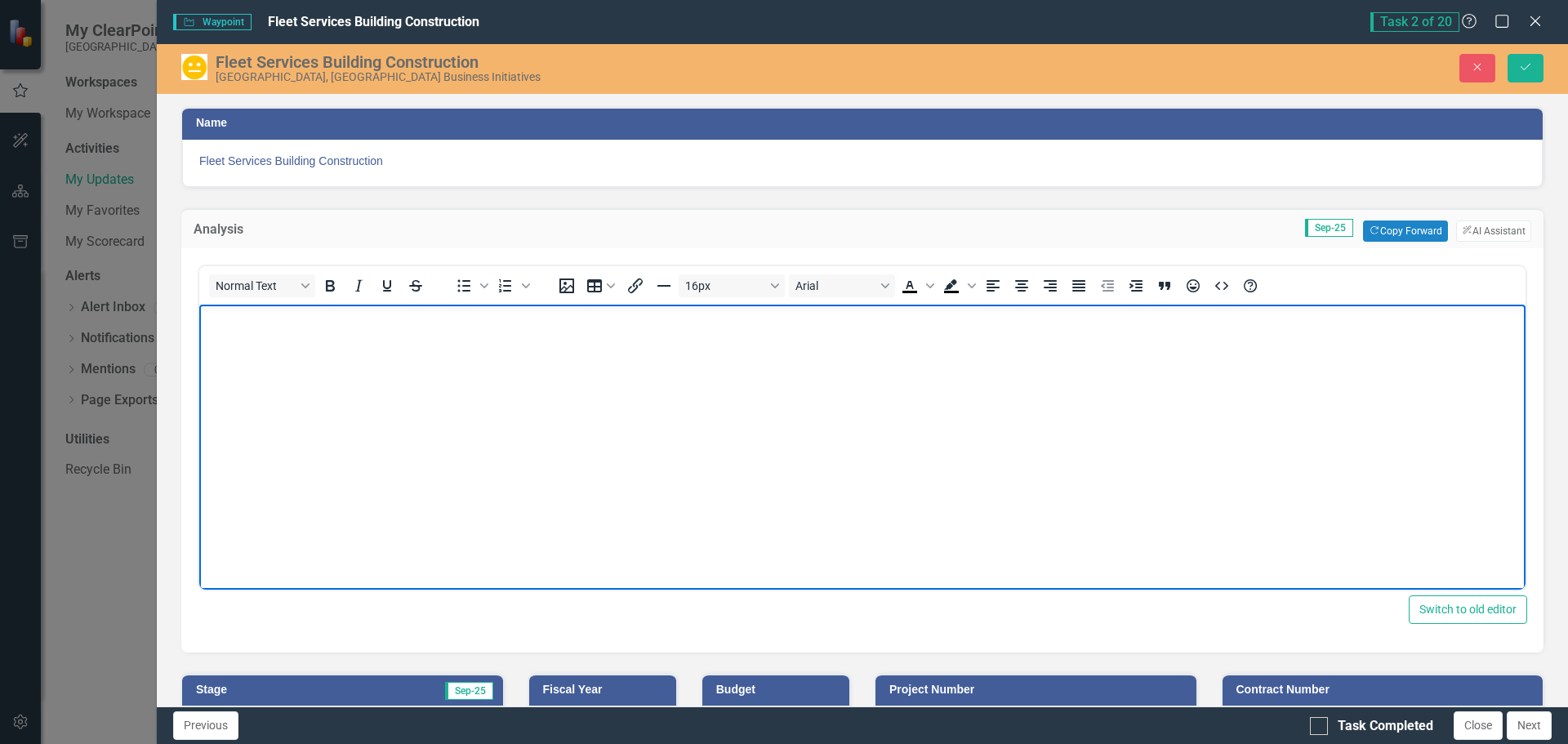
click at [288, 341] on body "Rich Text Area. Press ALT-0 for help." at bounding box center [862, 426] width 1327 height 245
paste body "Rich Text Area. Press ALT-0 for help."
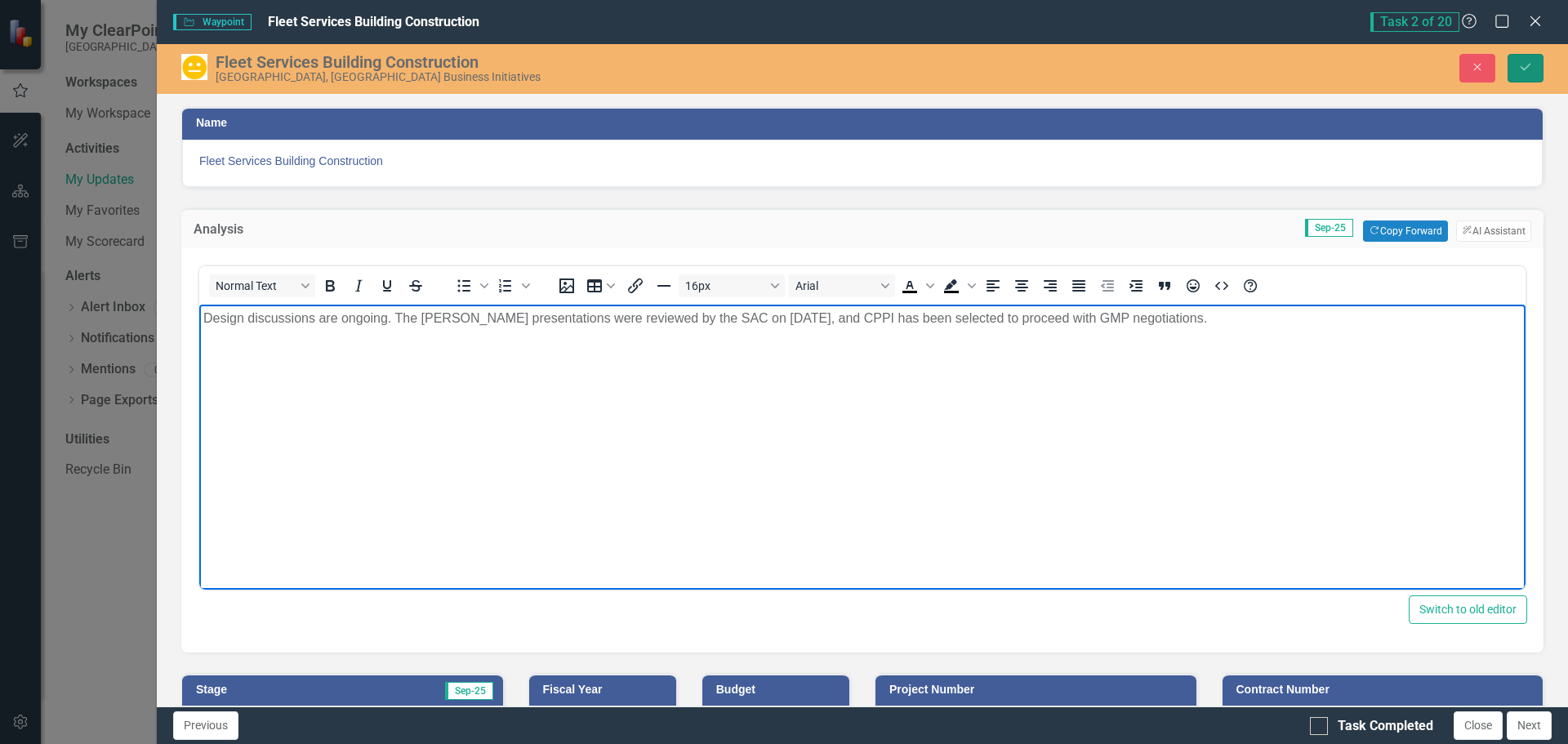
click at [1525, 63] on icon "Save" at bounding box center [1525, 67] width 15 height 11
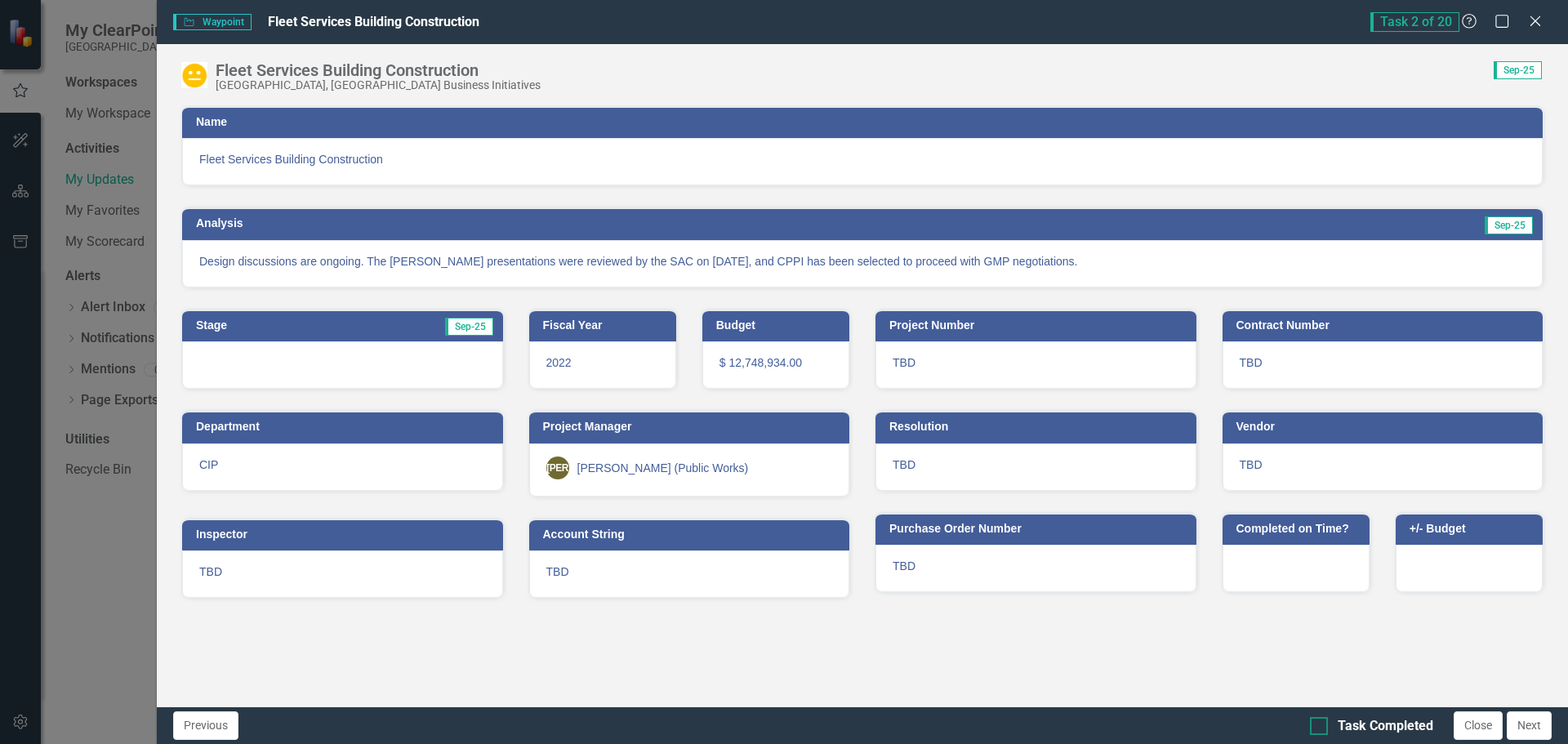
click at [1320, 726] on input "Task Completed" at bounding box center [1315, 721] width 10 height 10
checkbox input "true"
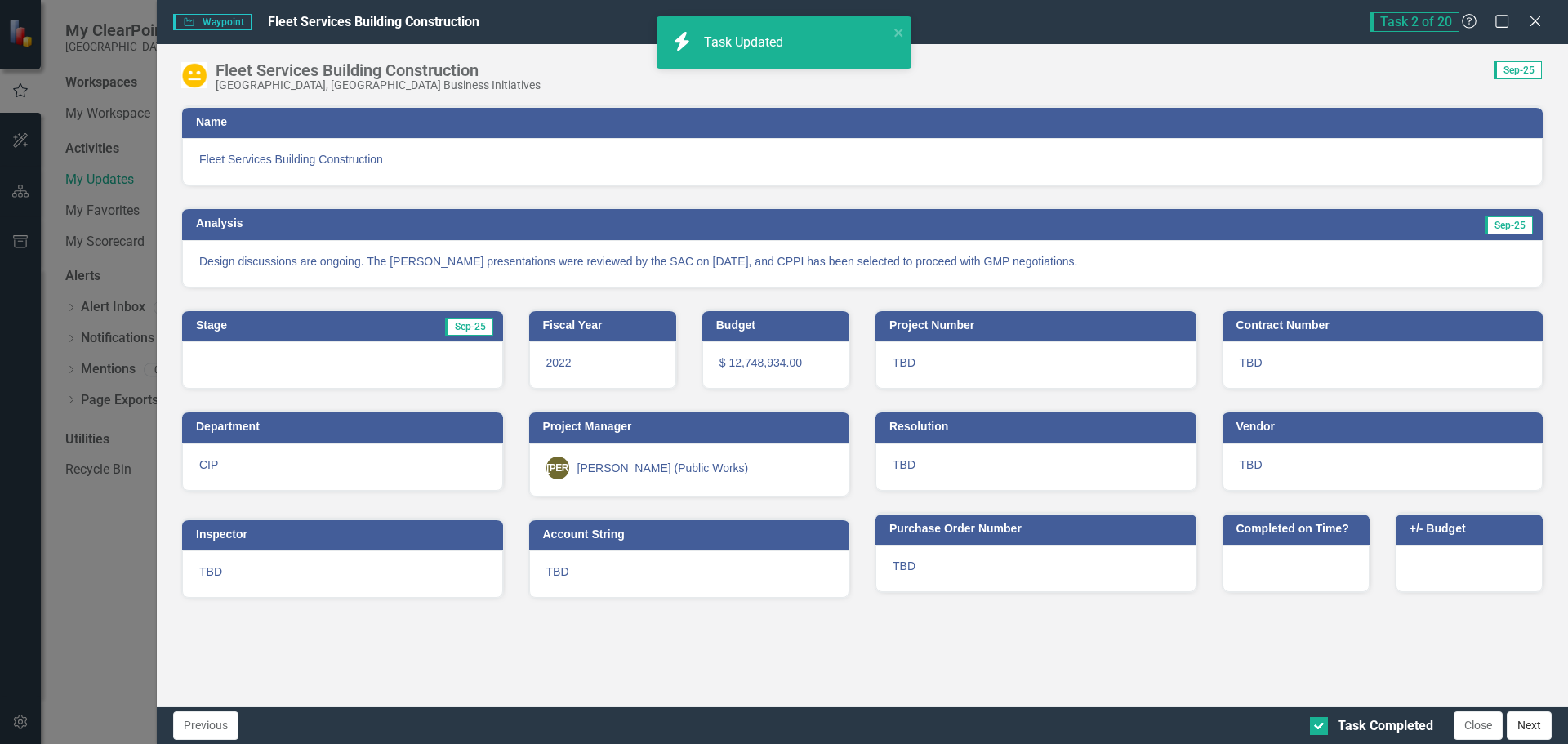
click at [1532, 721] on button "Next" at bounding box center [1530, 725] width 45 height 29
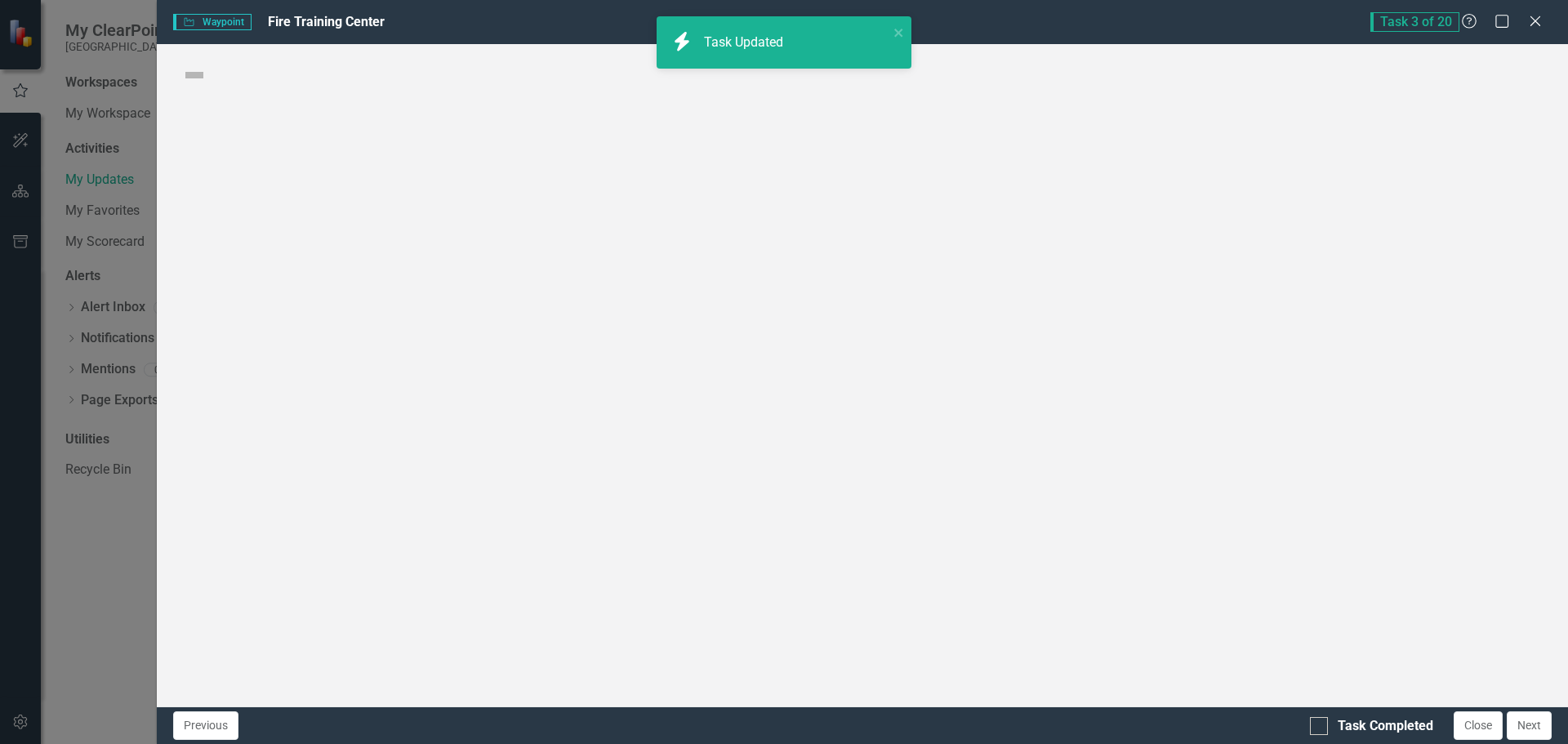
checkbox input "true"
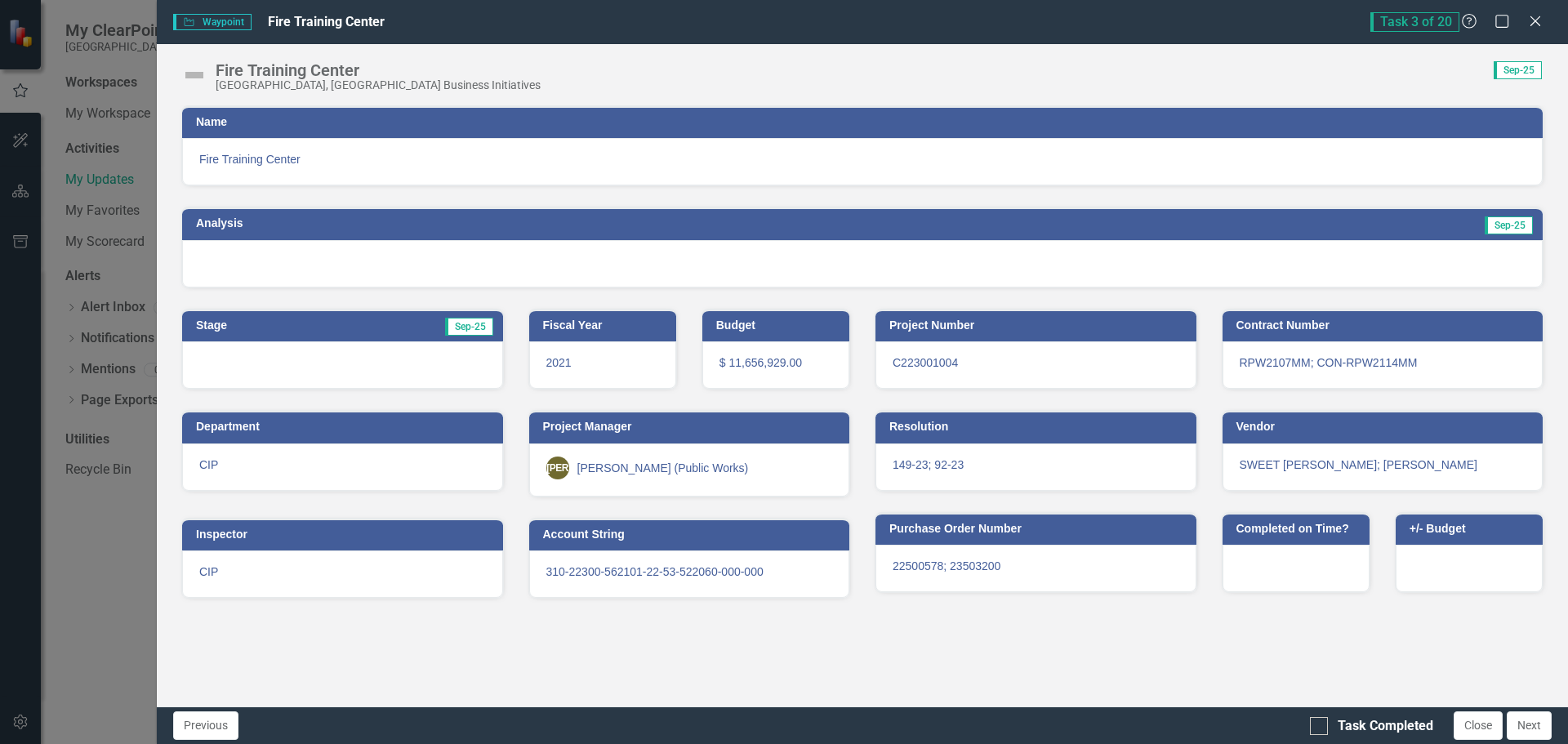
click at [196, 75] on img at bounding box center [195, 75] width 26 height 26
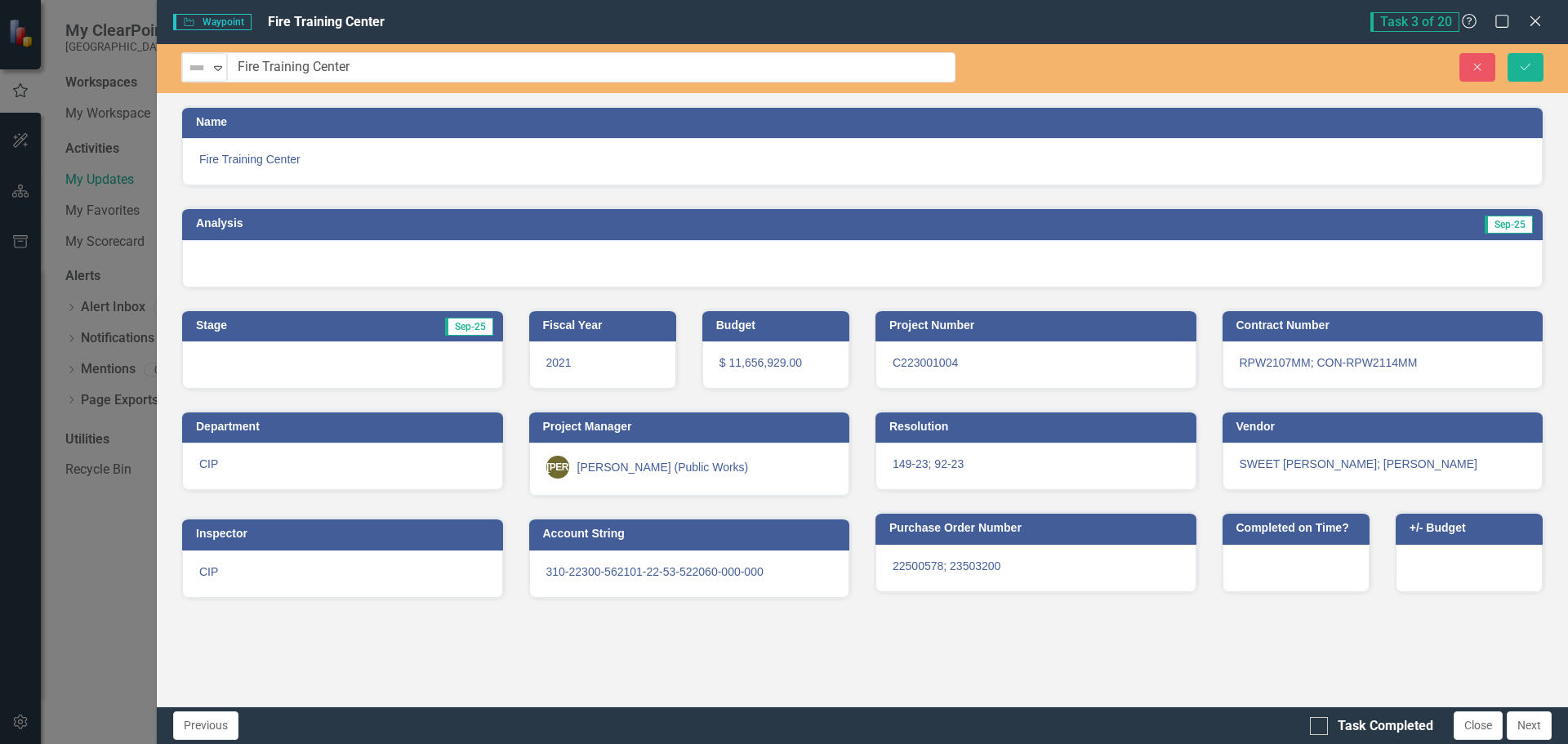
click at [343, 259] on div at bounding box center [863, 263] width 1360 height 48
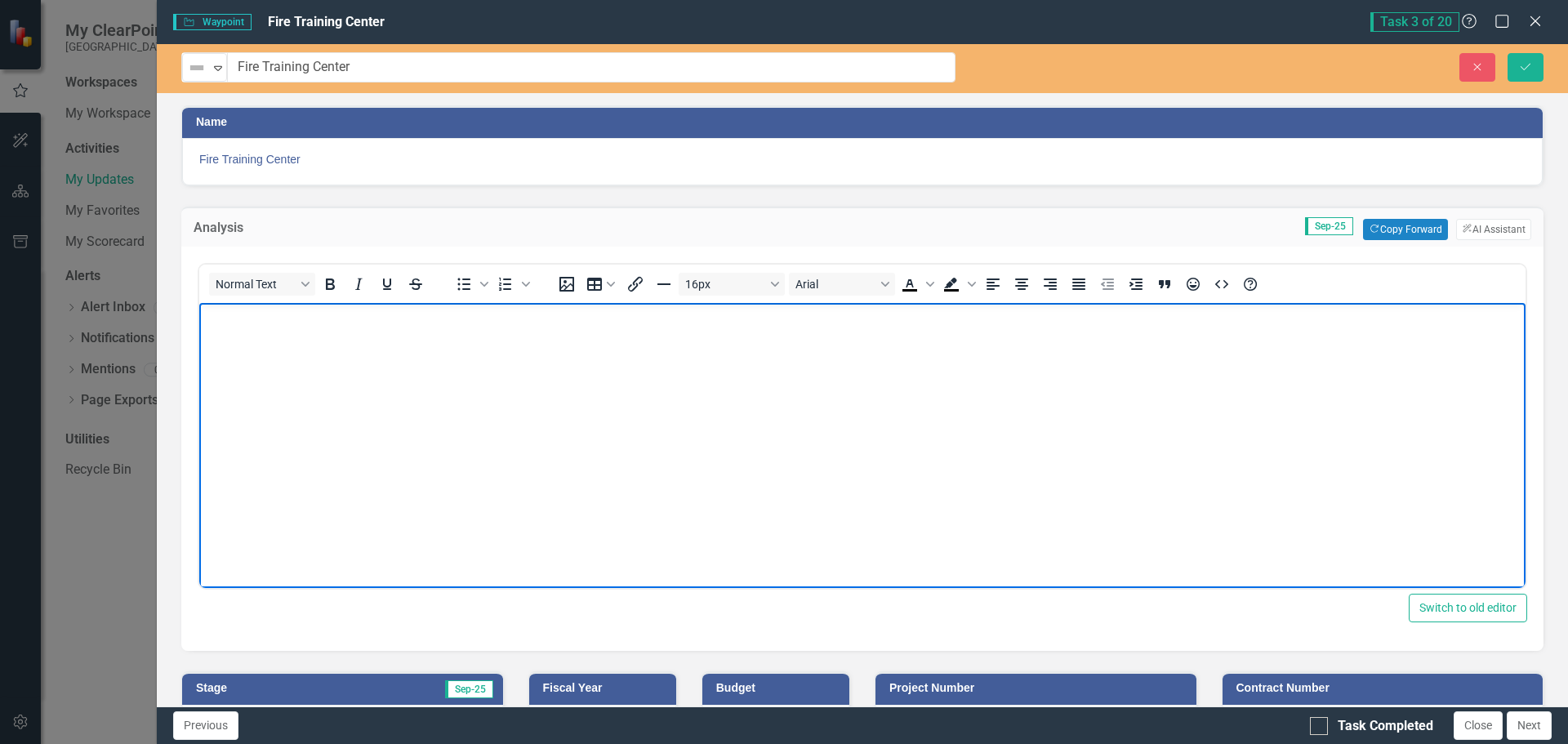
click at [281, 314] on p "Rich Text Area. Press ALT-0 for help." at bounding box center [862, 317] width 1318 height 20
drag, startPoint x: 269, startPoint y: 386, endPoint x: 139, endPoint y: 287, distance: 163.4
click at [199, 303] on html "Phase 1: Phase 2:" at bounding box center [862, 425] width 1327 height 245
click at [381, 326] on p "Phase 2:" at bounding box center [862, 317] width 1318 height 20
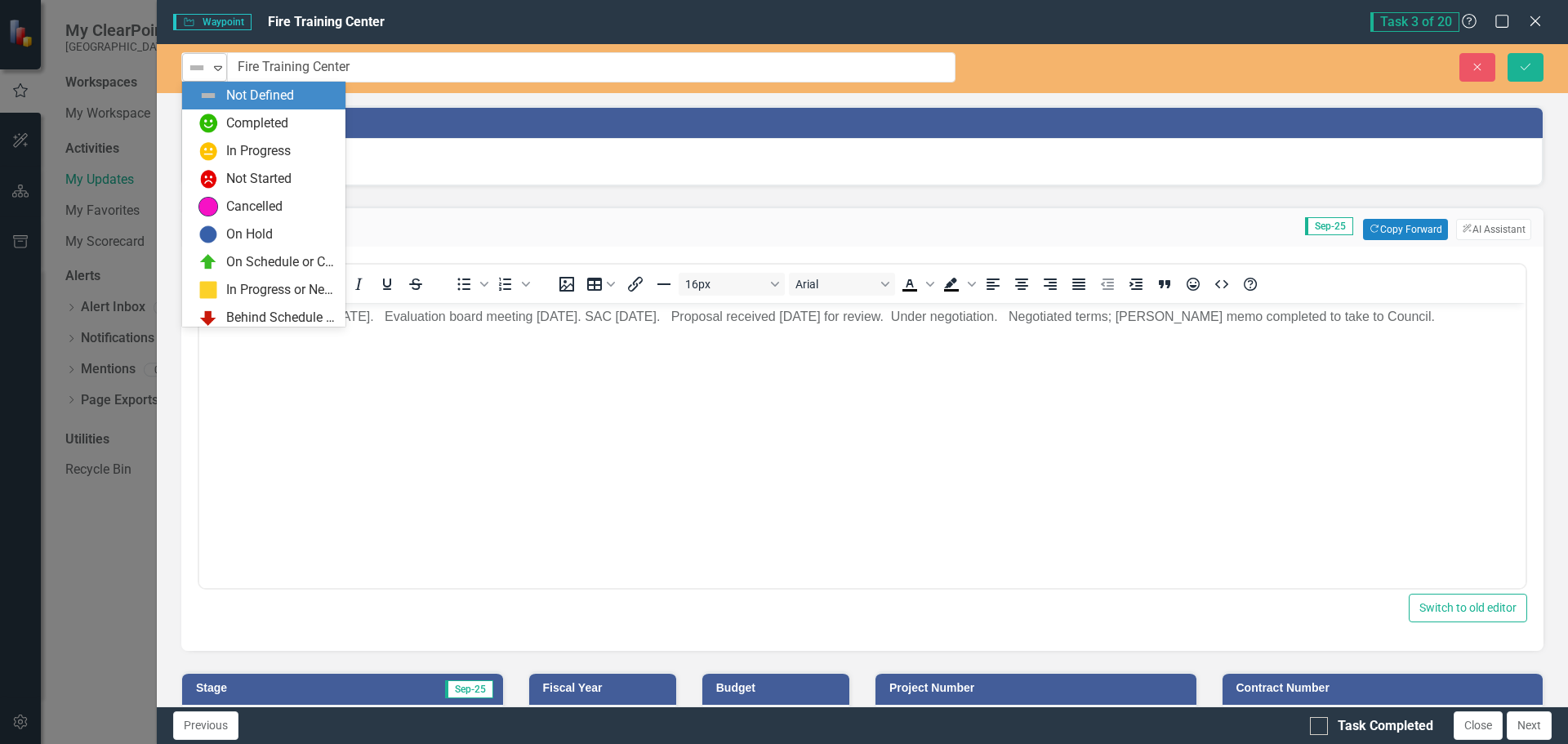
click at [195, 69] on img at bounding box center [196, 68] width 20 height 20
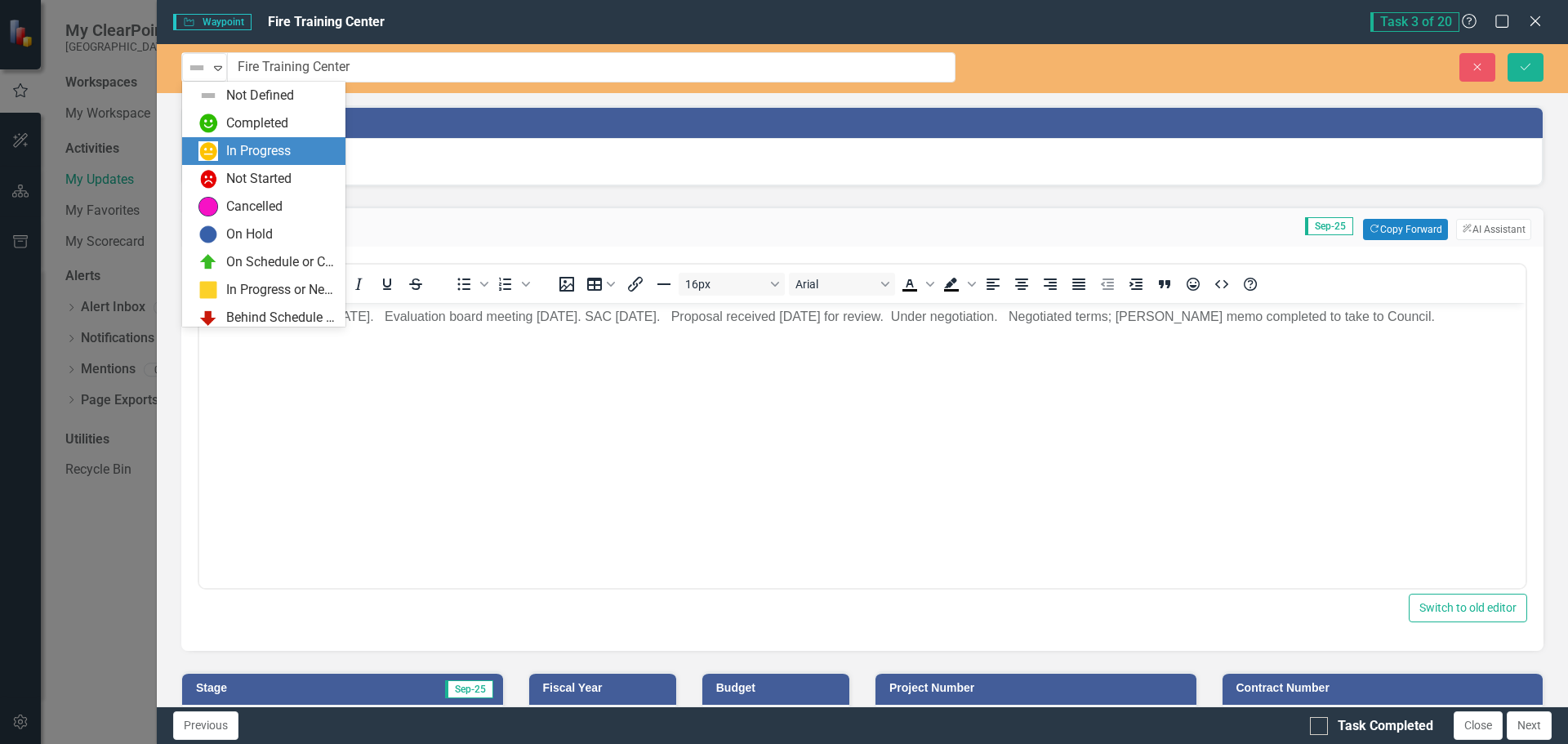
click at [243, 142] on div "In Progress" at bounding box center [258, 152] width 64 height 19
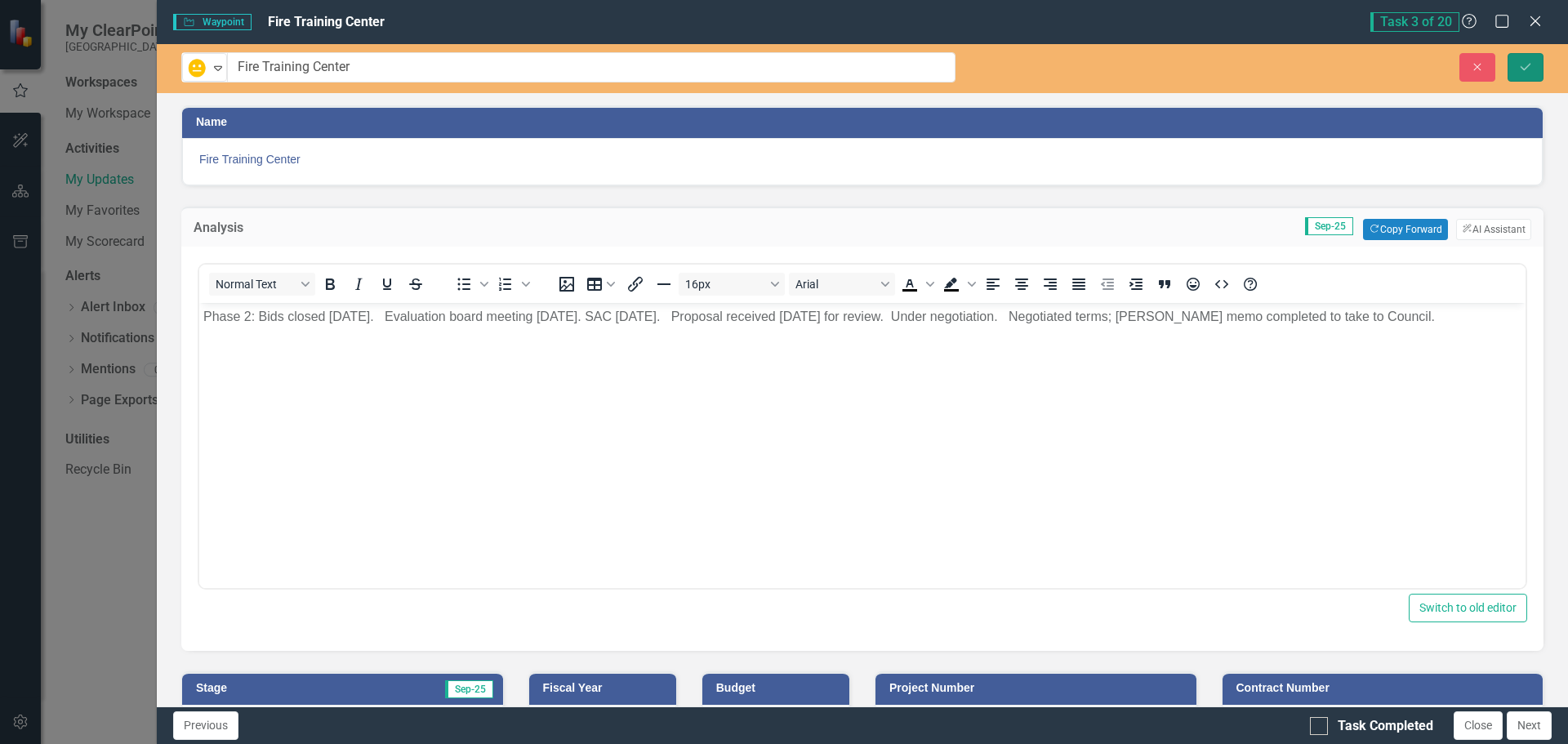
click at [1524, 70] on icon "Save" at bounding box center [1525, 67] width 15 height 11
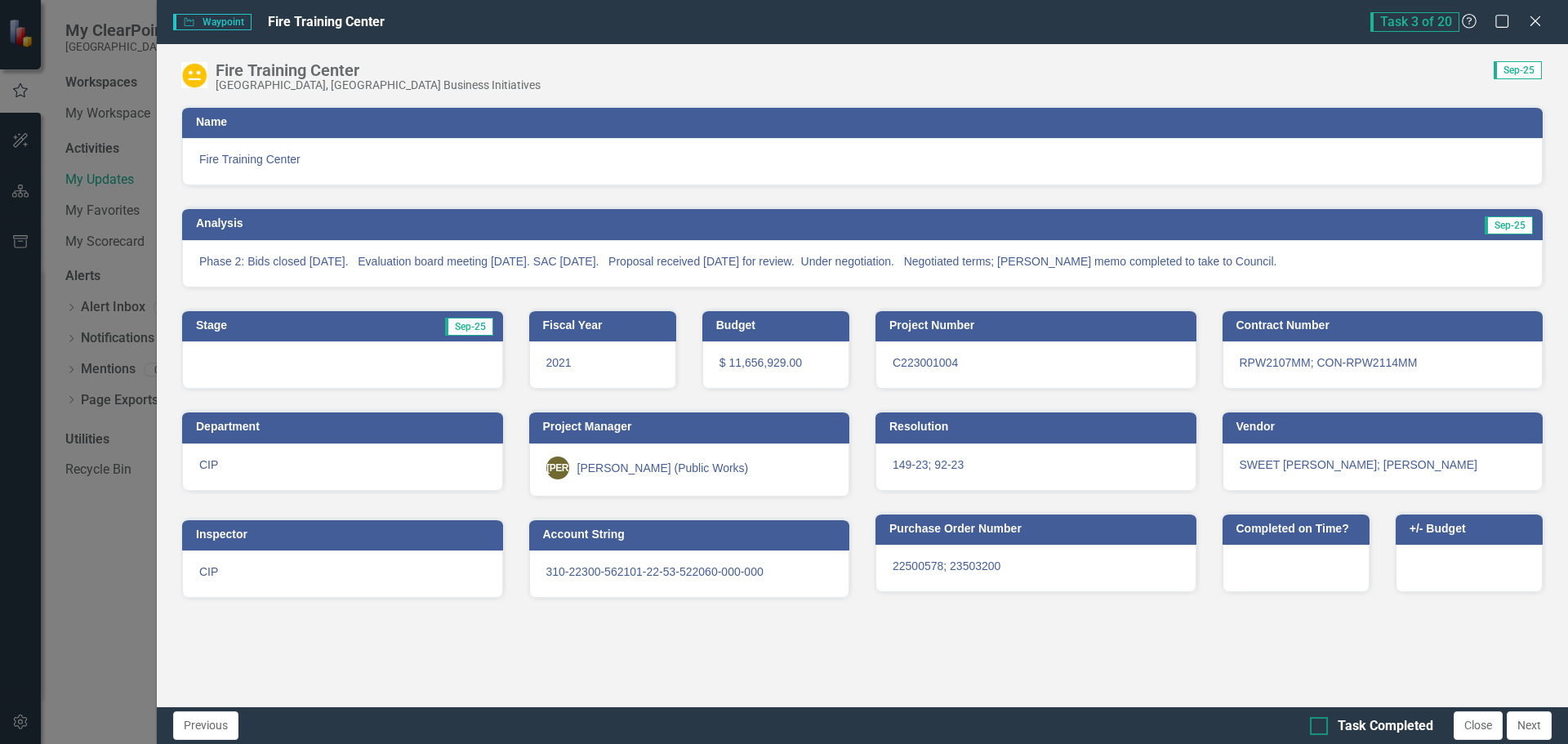
click at [1327, 730] on div at bounding box center [1319, 725] width 18 height 18
click at [1320, 728] on input "Task Completed" at bounding box center [1315, 721] width 10 height 10
checkbox input "true"
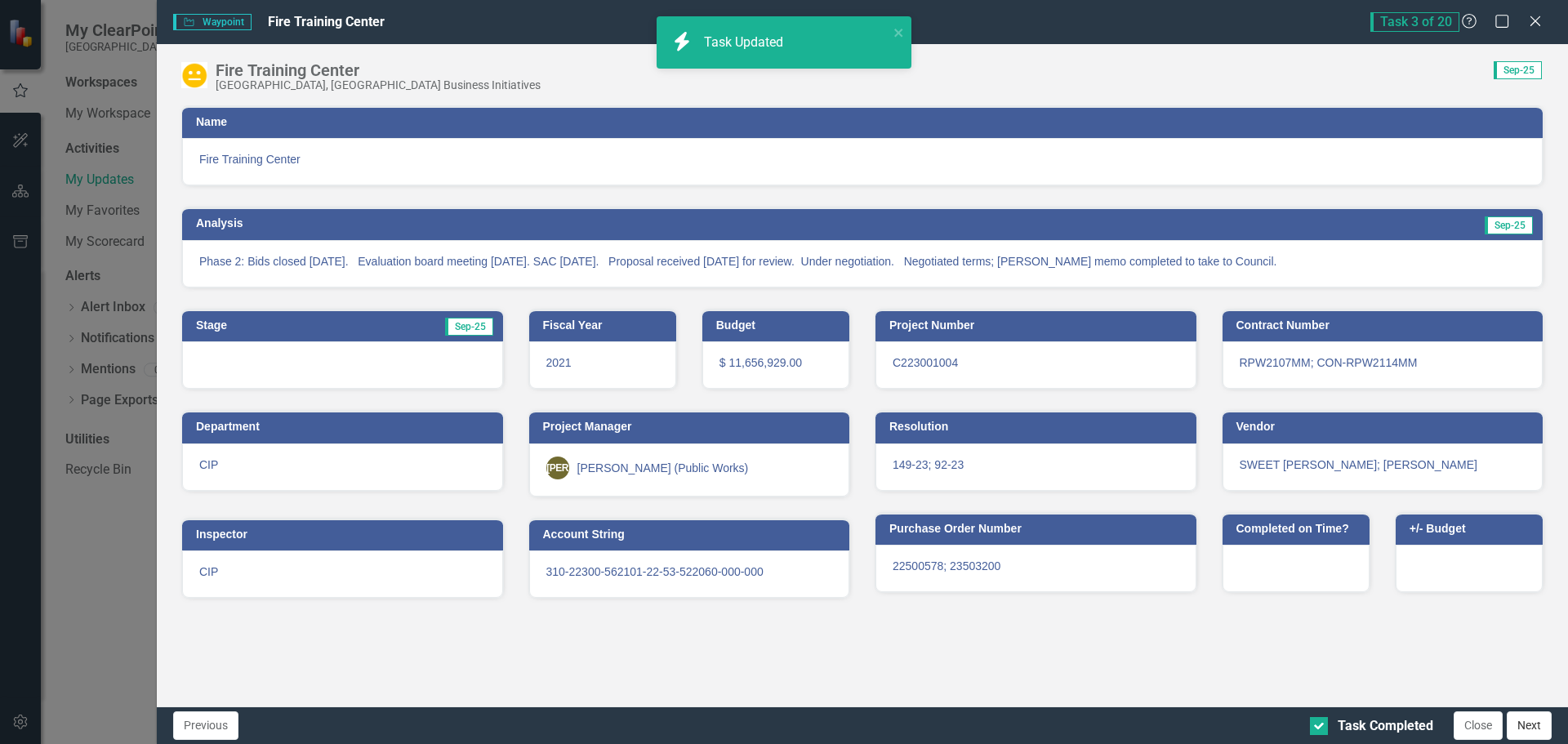
click at [1544, 721] on button "Next" at bounding box center [1530, 725] width 45 height 29
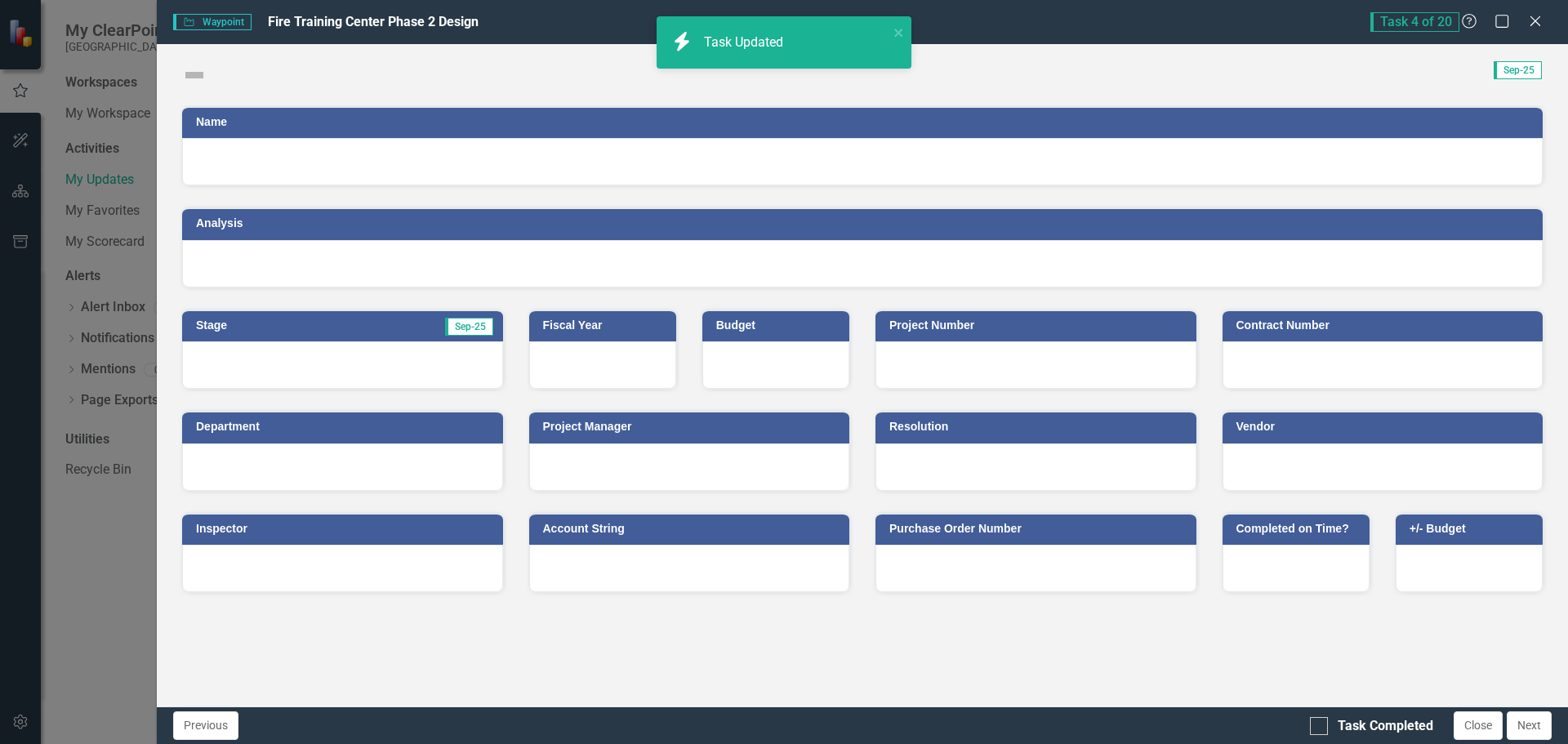
checkbox input "true"
